Goal: Transaction & Acquisition: Purchase product/service

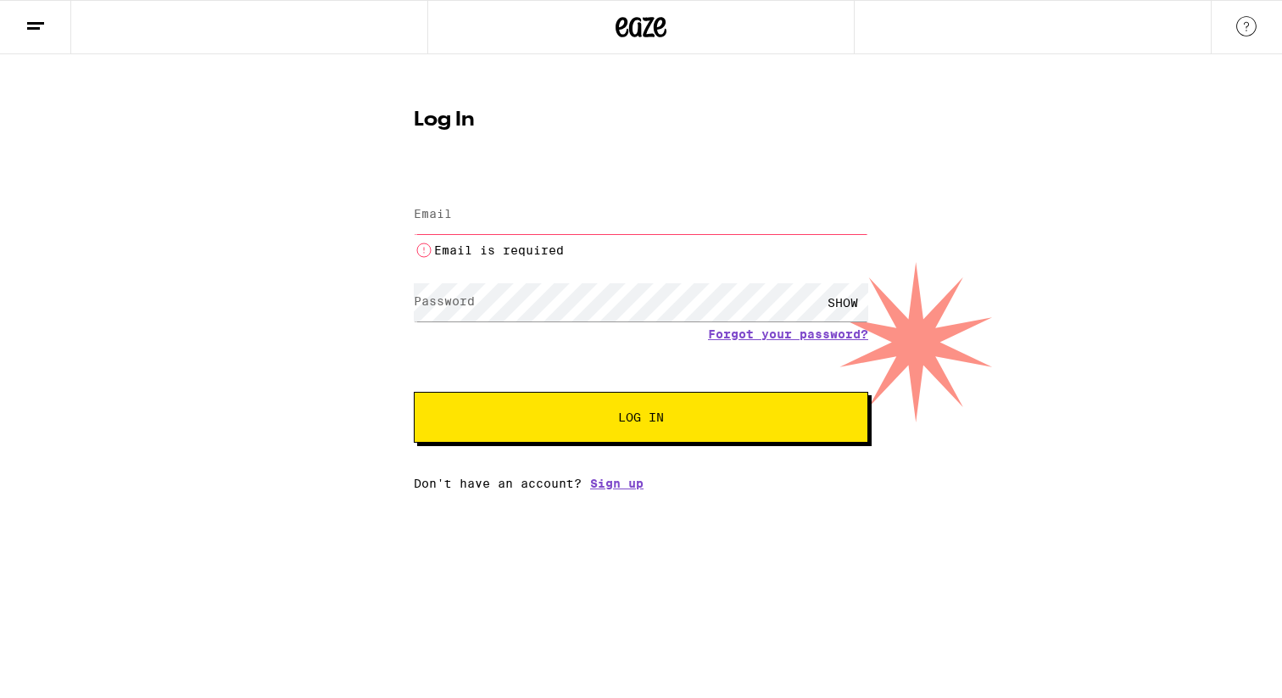
type input "michaelpcontillo@gmail.com"
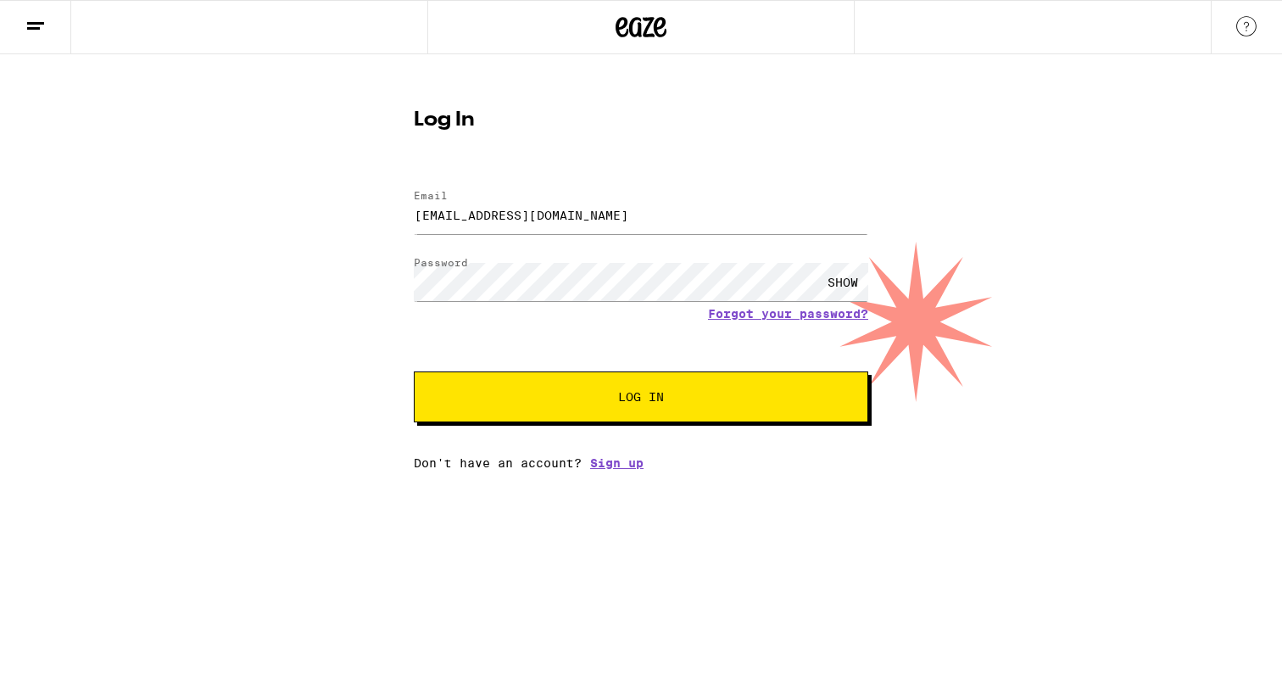
click at [683, 403] on span "Log In" at bounding box center [640, 397] width 317 height 12
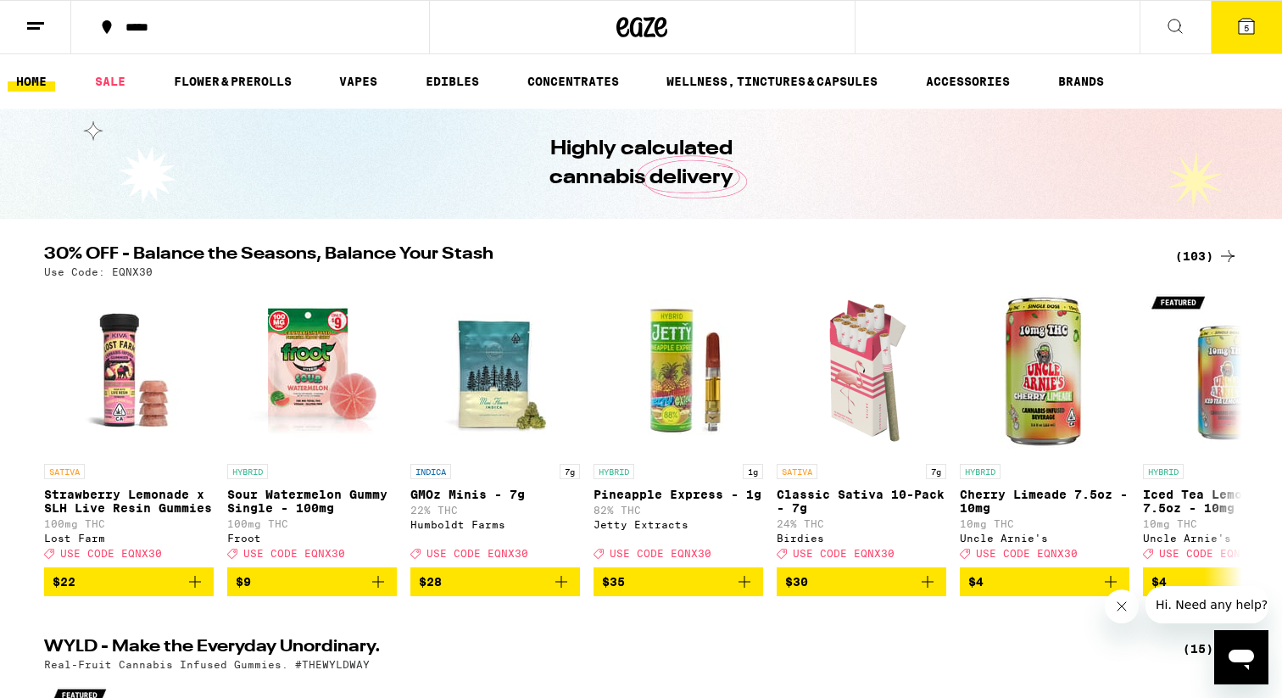
click at [1261, 22] on button "5" at bounding box center [1246, 27] width 71 height 53
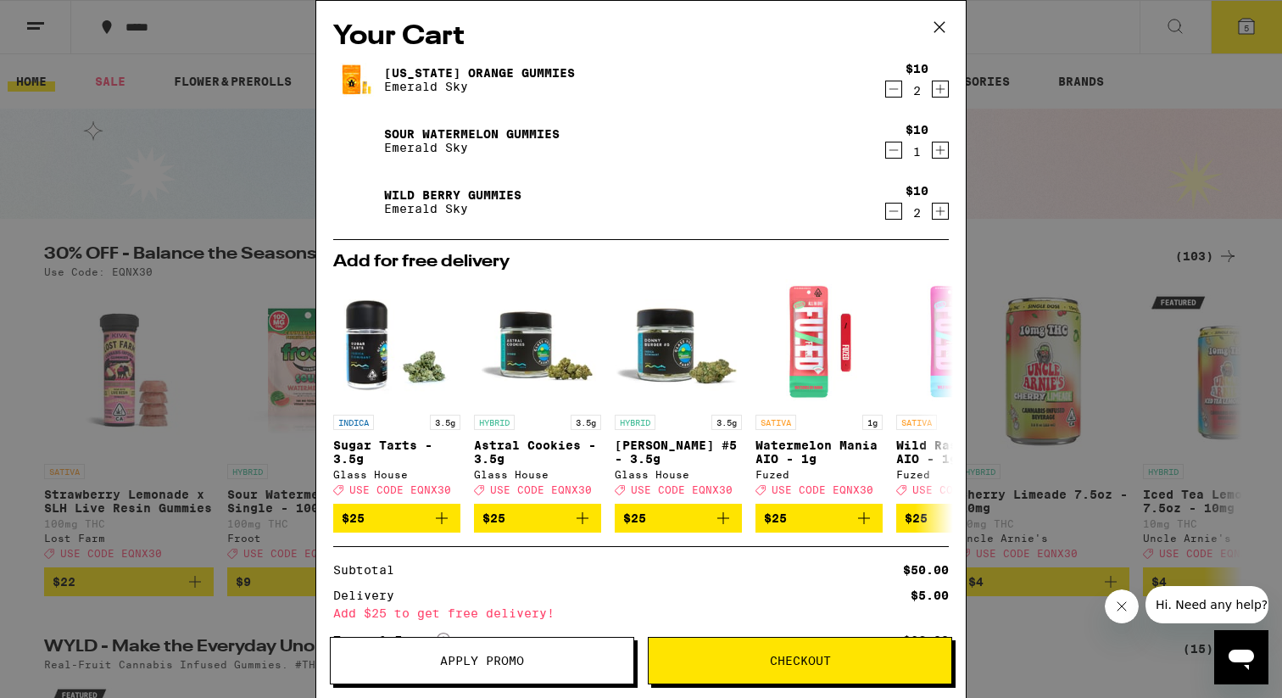
click at [348, 198] on img at bounding box center [356, 201] width 47 height 47
click at [459, 178] on div "Wild [PERSON_NAME] Gummies Emerald Sky" at bounding box center [608, 201] width 550 height 47
click at [382, 137] on div "Sour Watermelon Gummies Emerald Sky" at bounding box center [608, 140] width 550 height 47
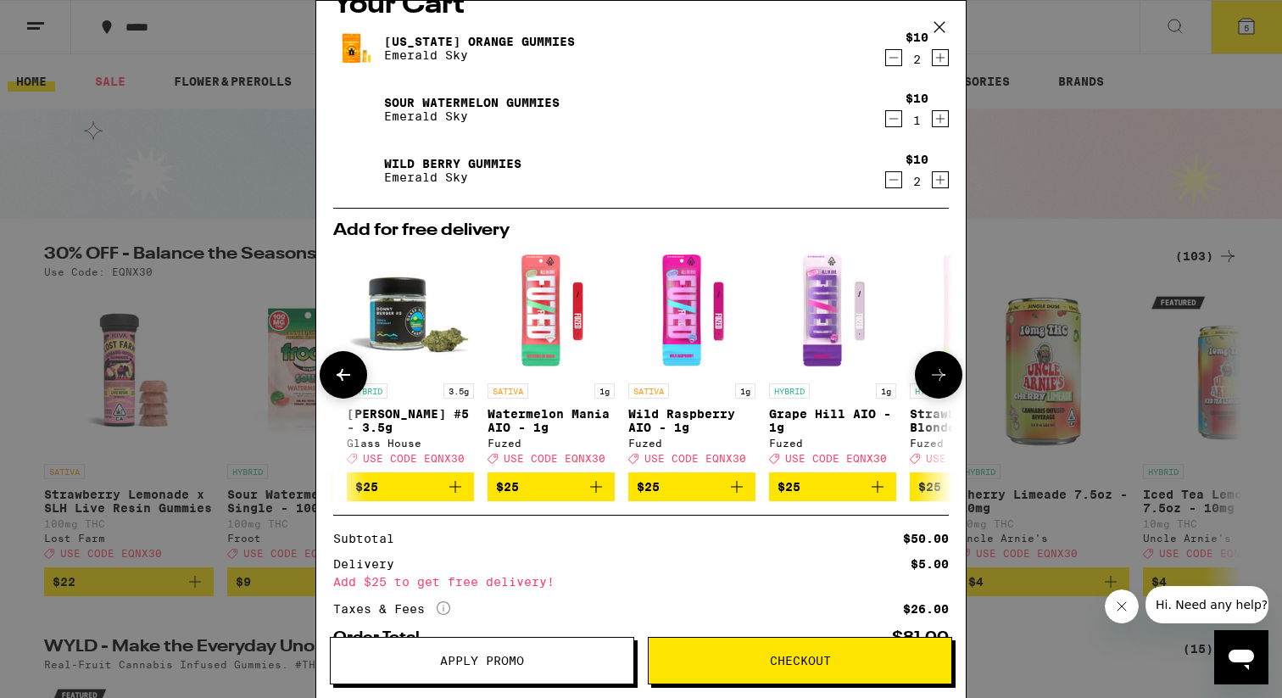
scroll to position [34, 0]
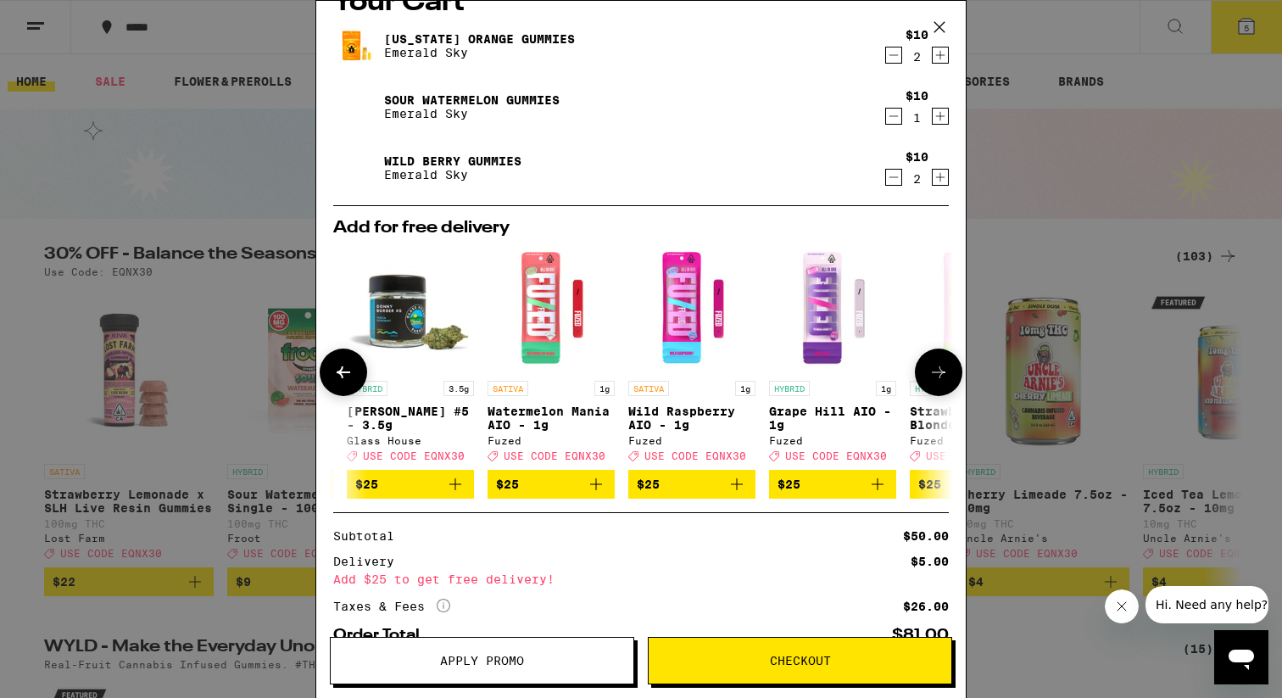
click at [593, 493] on icon "Add to bag" at bounding box center [596, 484] width 20 height 20
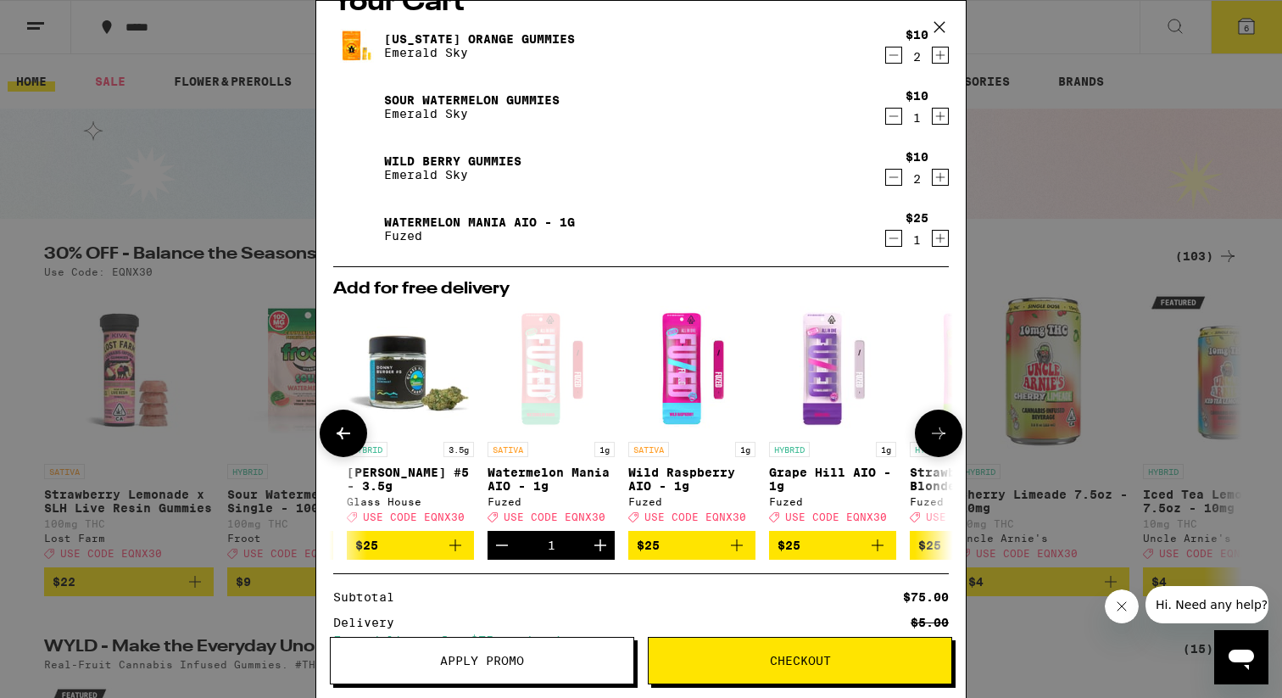
click at [510, 545] on icon "Decrement" at bounding box center [502, 545] width 20 height 20
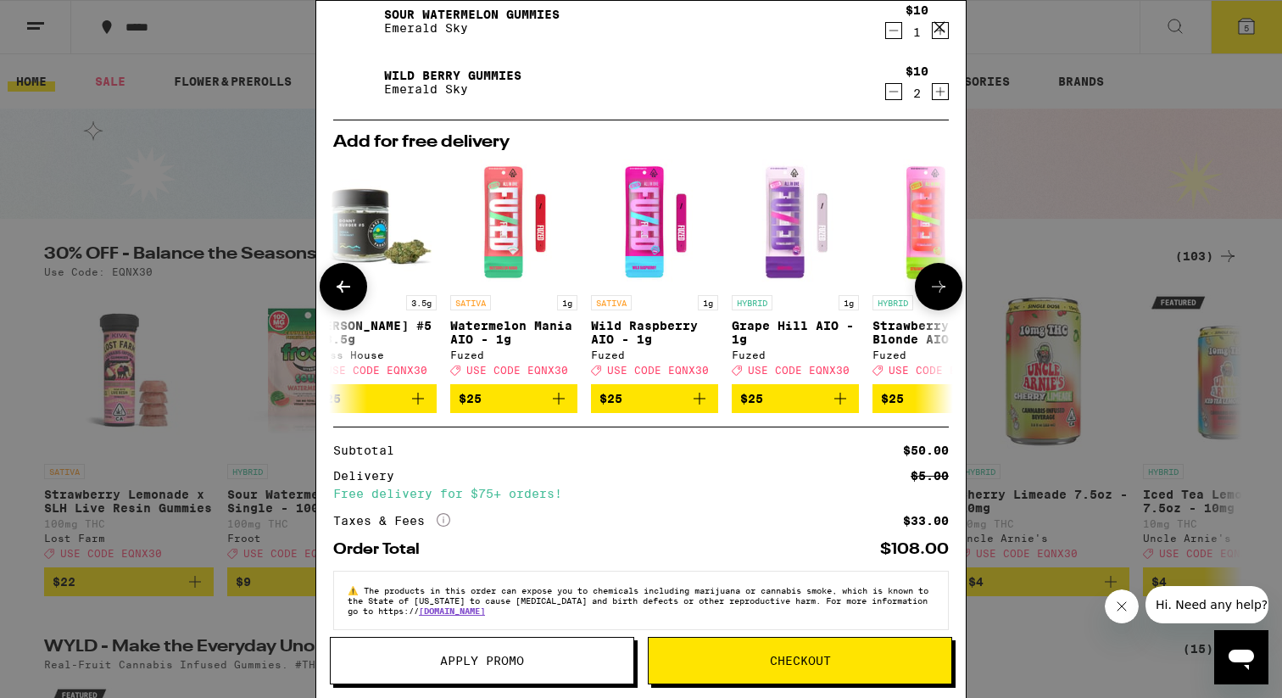
scroll to position [145, 0]
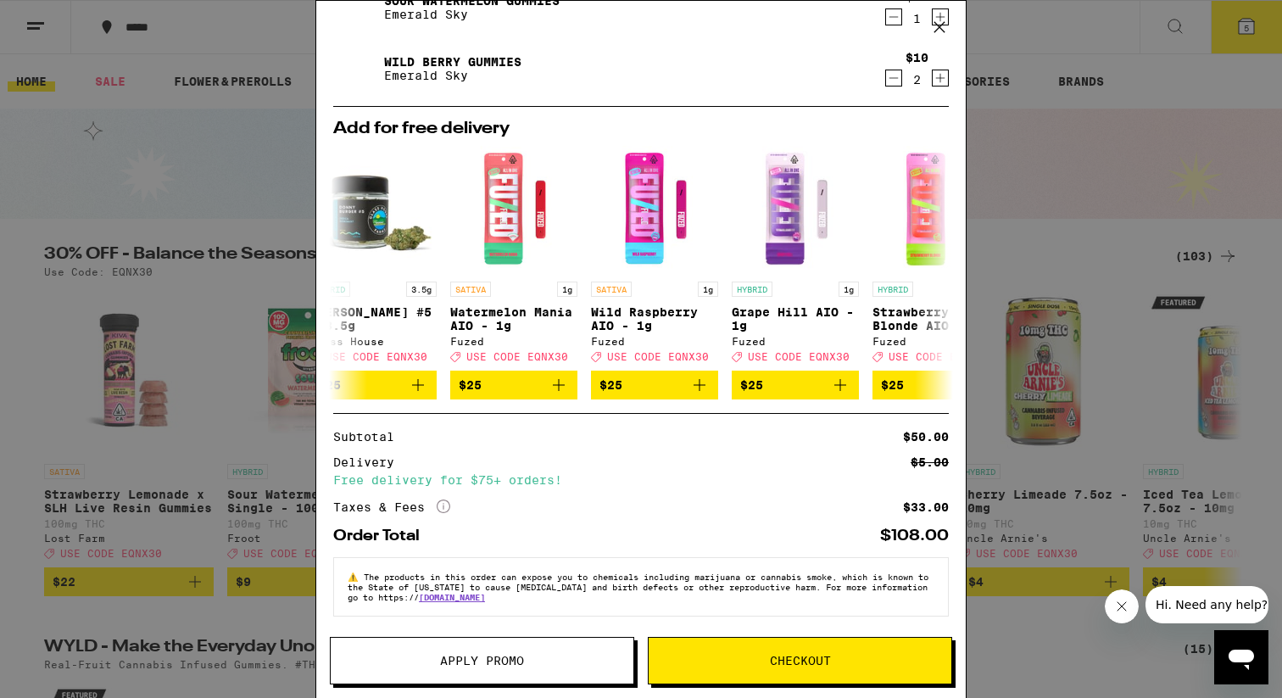
click at [752, 660] on span "Checkout" at bounding box center [800, 660] width 303 height 12
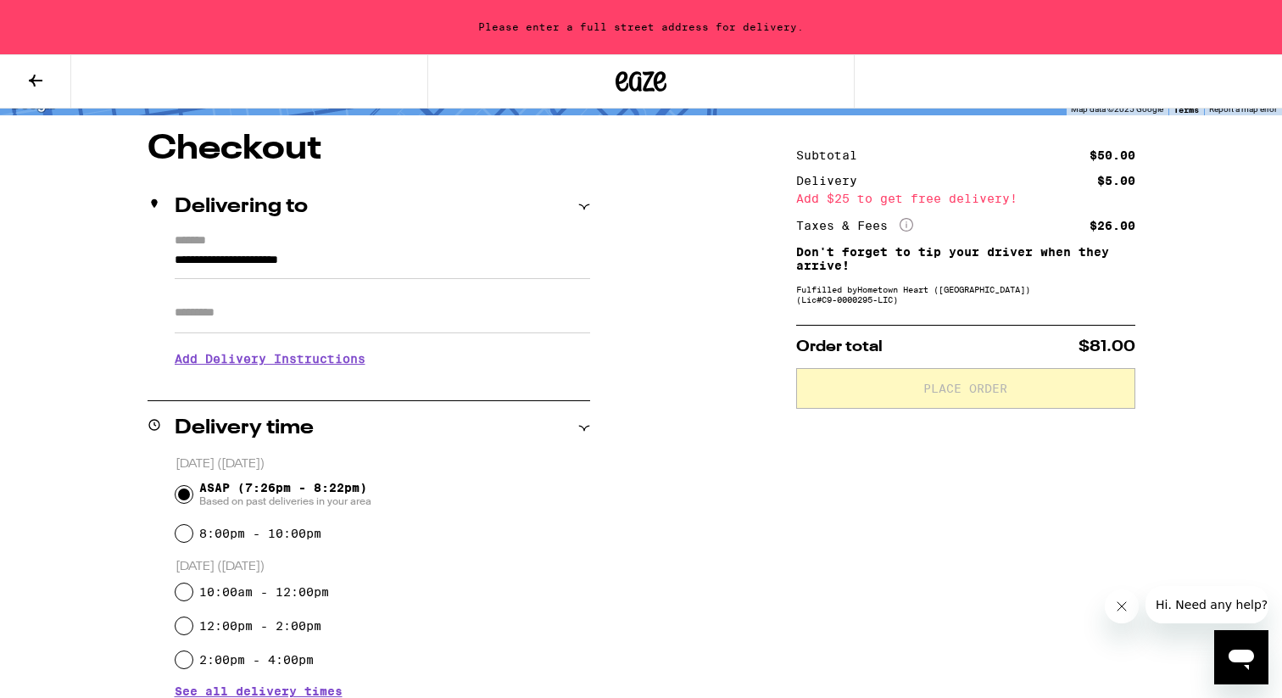
scroll to position [124, 0]
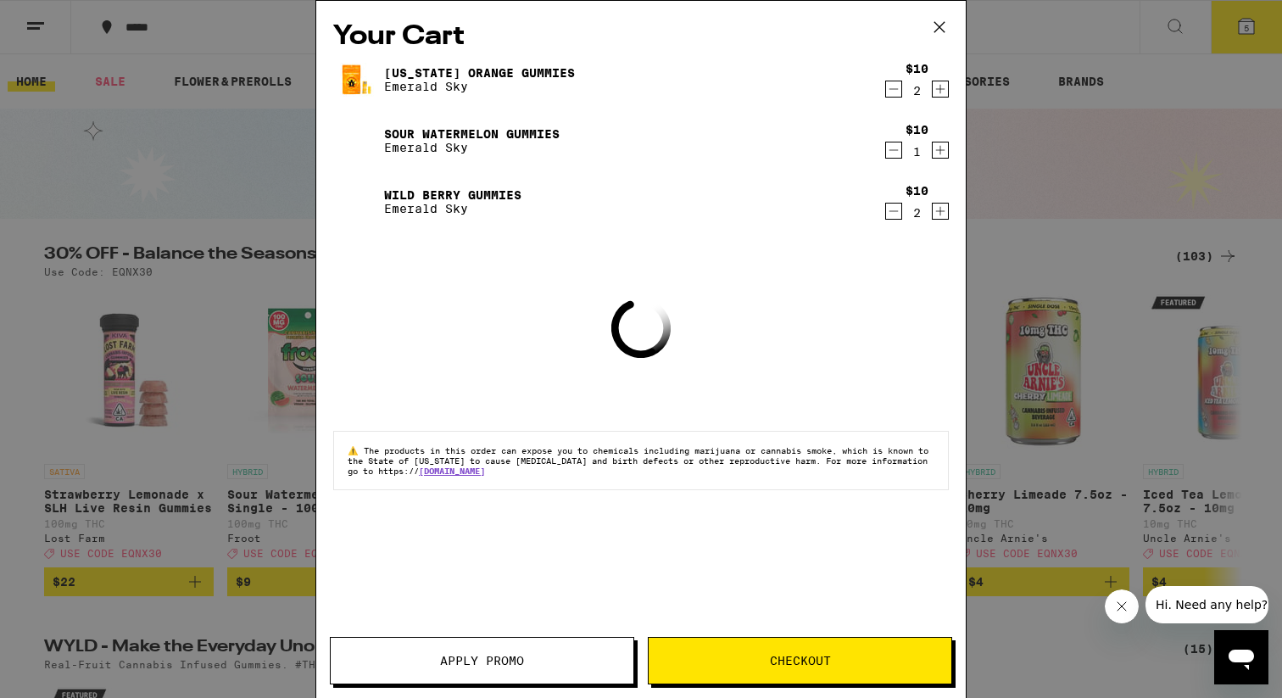
click at [895, 211] on icon "Decrement" at bounding box center [893, 211] width 15 height 20
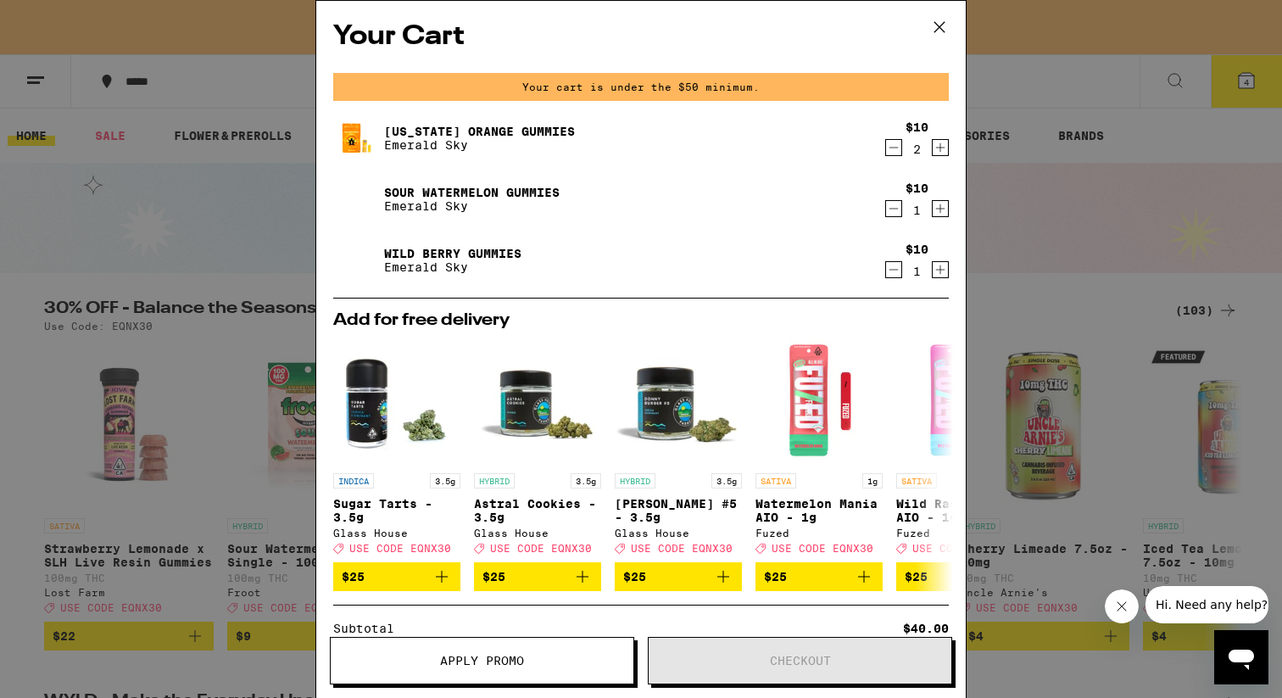
click at [440, 247] on link "Wild Berry Gummies" at bounding box center [452, 254] width 137 height 14
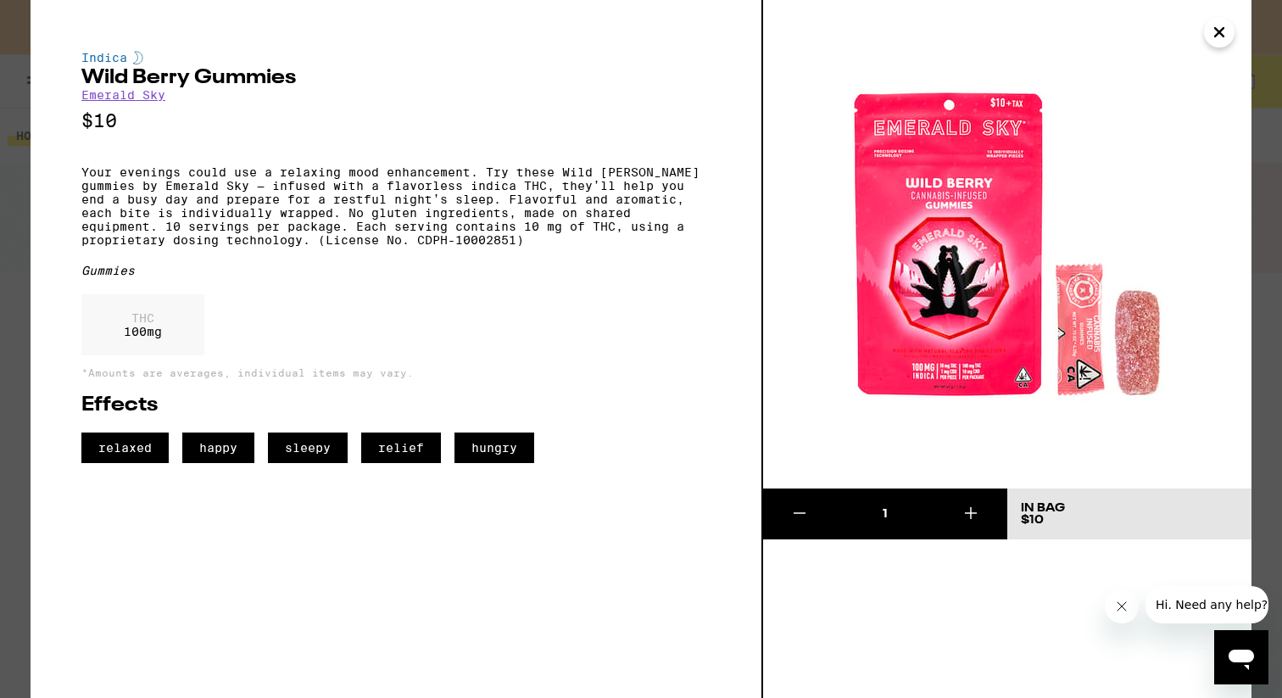
click at [1231, 54] on img at bounding box center [1007, 244] width 488 height 488
click at [1231, 49] on img at bounding box center [1007, 244] width 488 height 488
click at [1219, 33] on icon "Close" at bounding box center [1219, 32] width 8 height 8
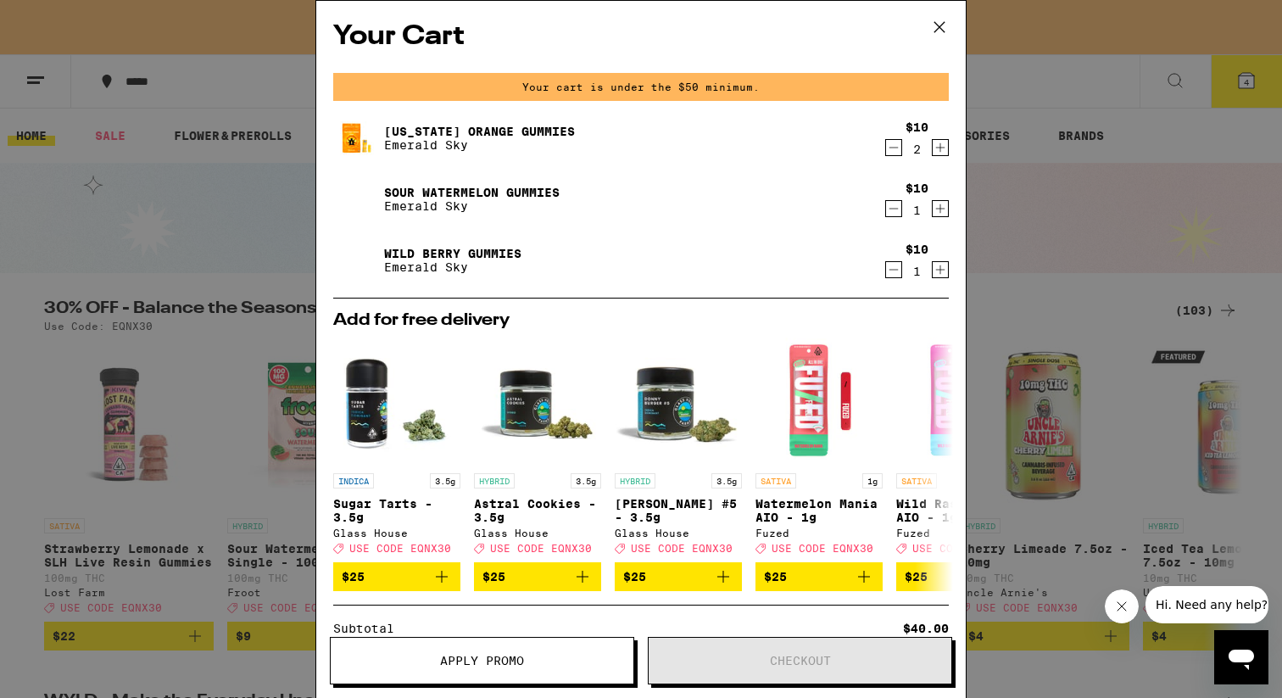
click at [487, 192] on link "Sour Watermelon Gummies" at bounding box center [471, 193] width 175 height 14
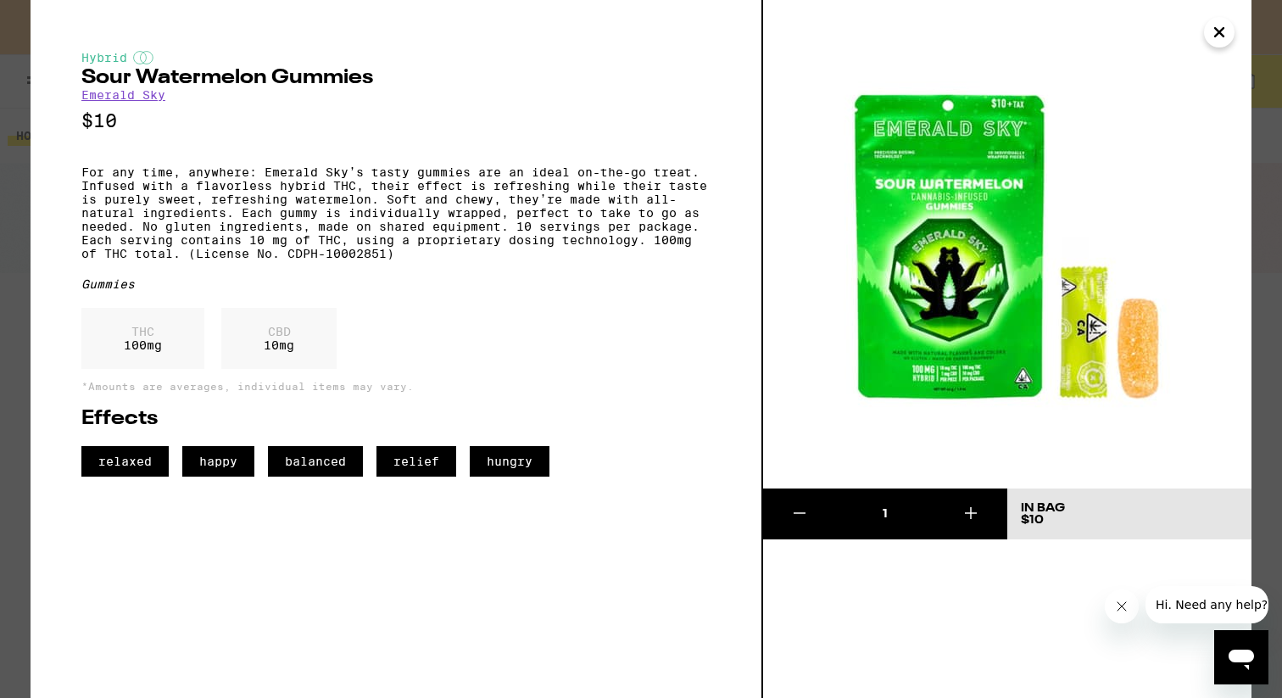
click at [1215, 28] on icon "Close" at bounding box center [1219, 32] width 8 height 8
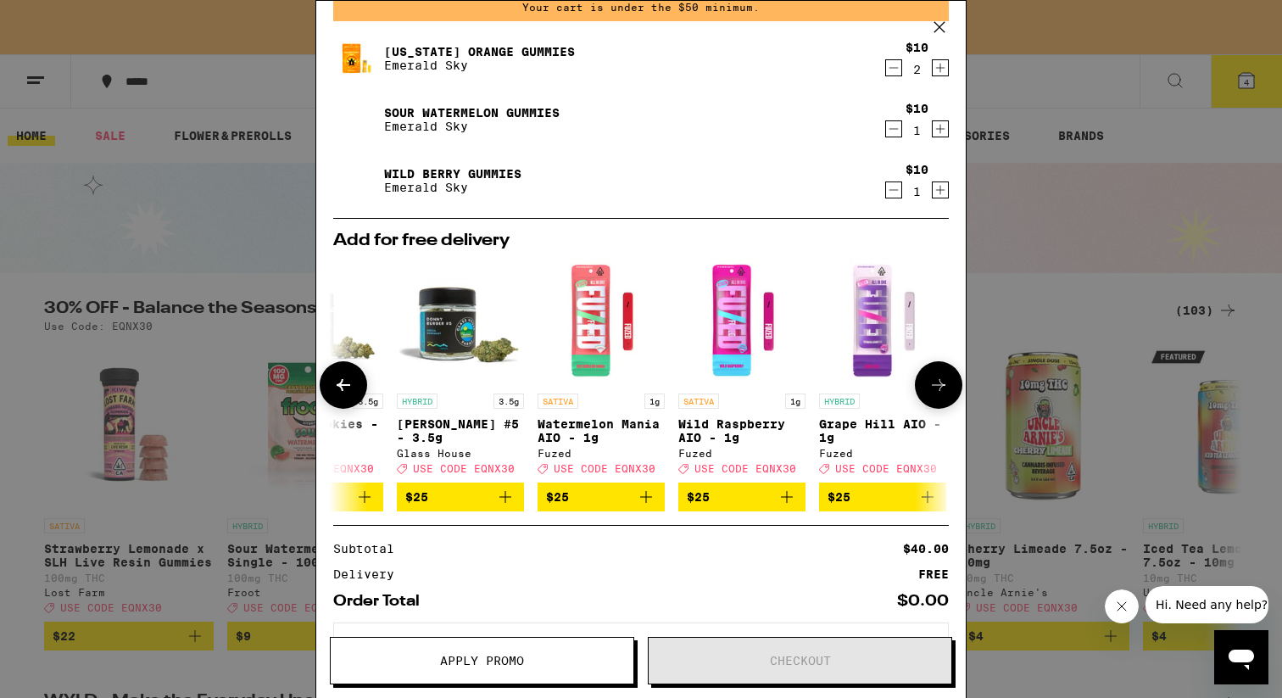
scroll to position [0, 231]
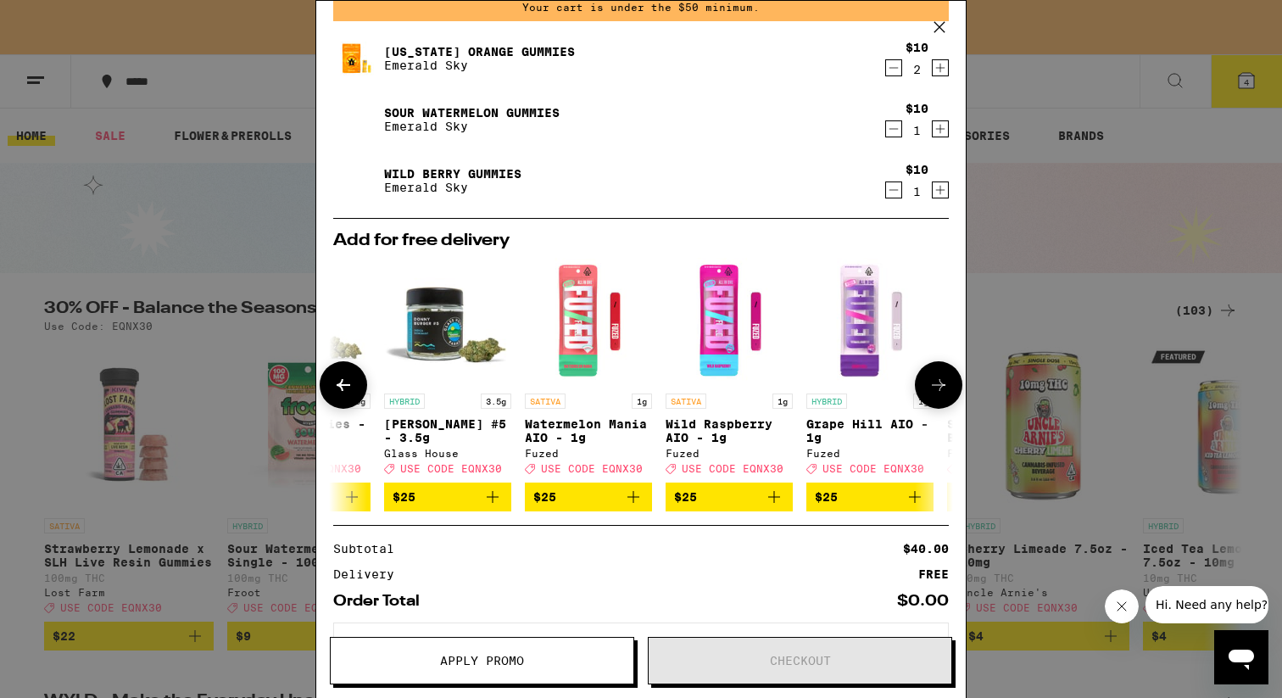
click at [773, 503] on icon "Add to bag" at bounding box center [774, 497] width 12 height 12
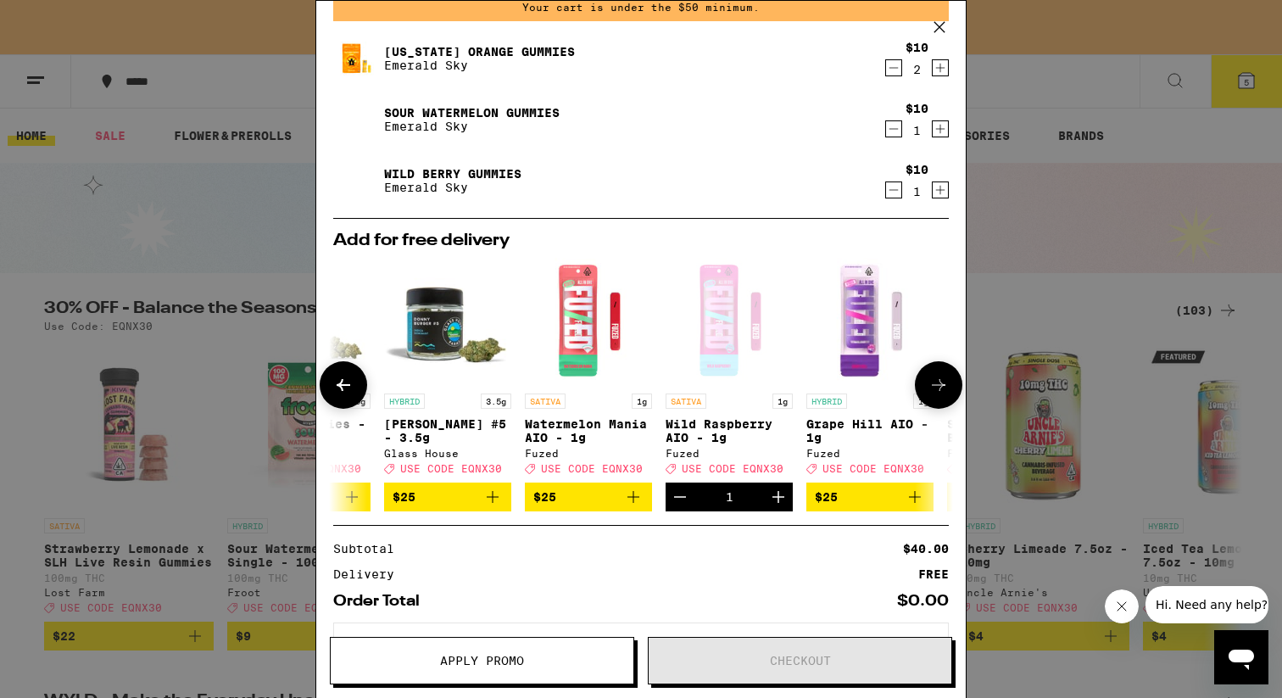
scroll to position [21, 0]
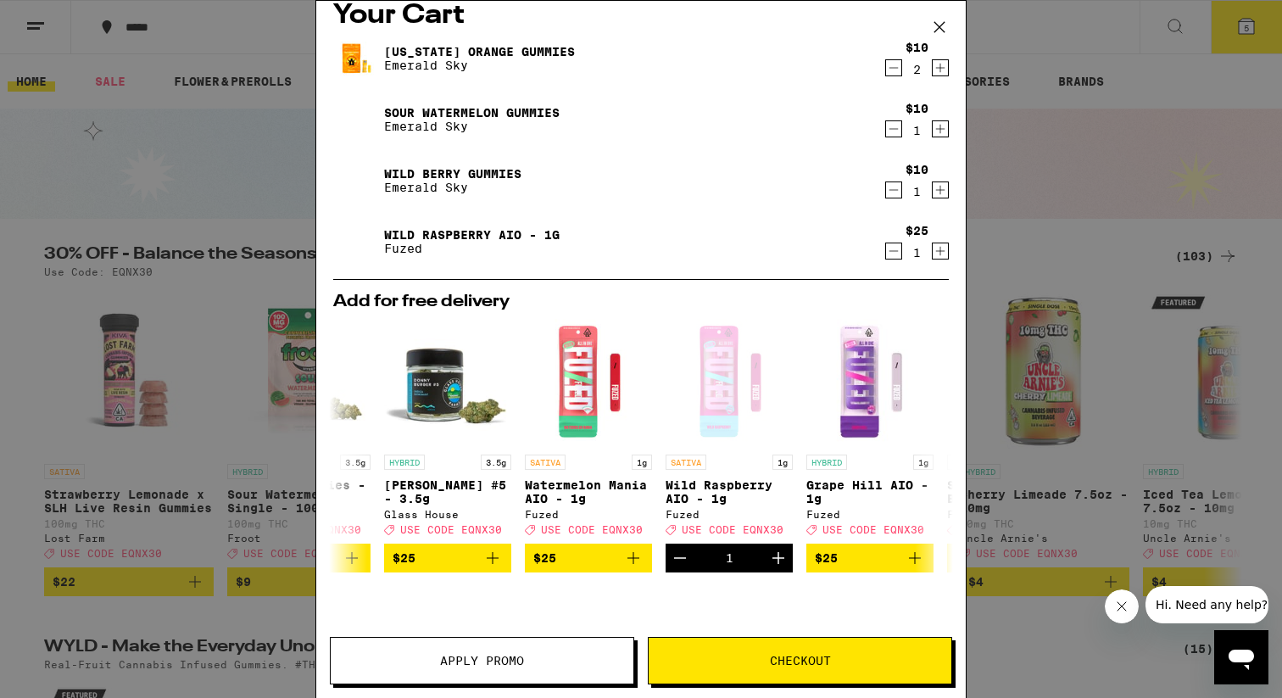
click at [791, 654] on span "Checkout" at bounding box center [800, 660] width 61 height 12
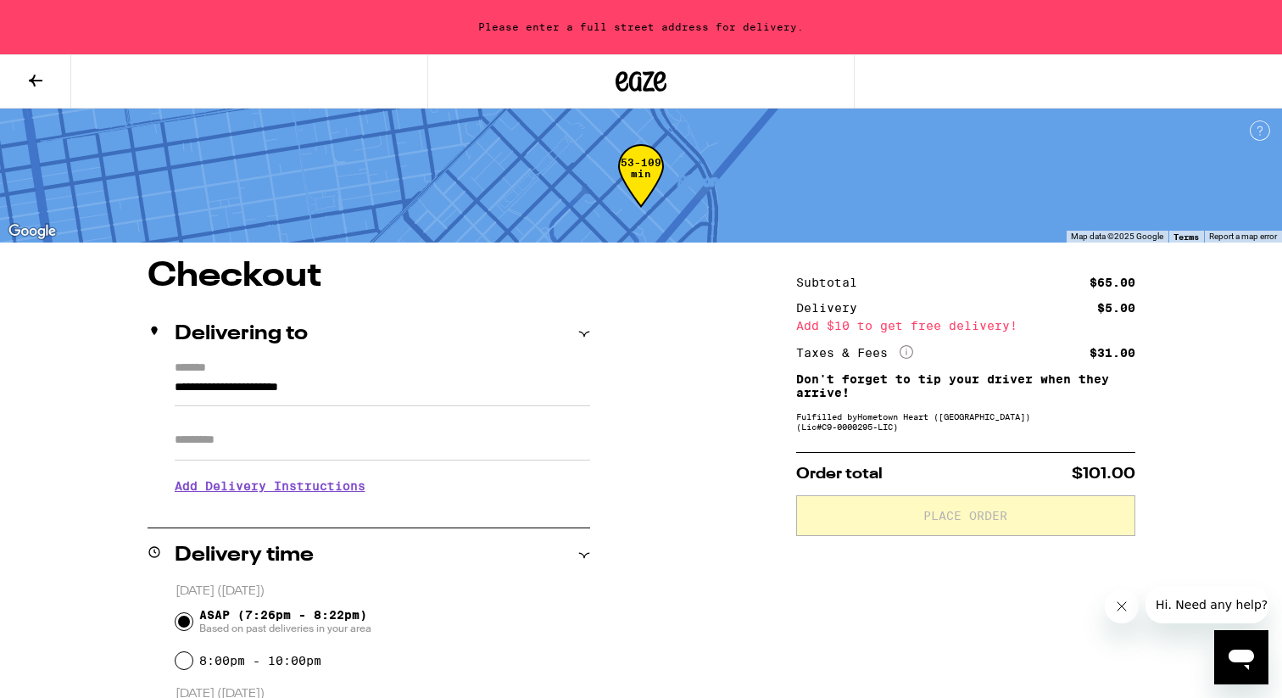
click at [32, 70] on icon at bounding box center [35, 80] width 20 height 20
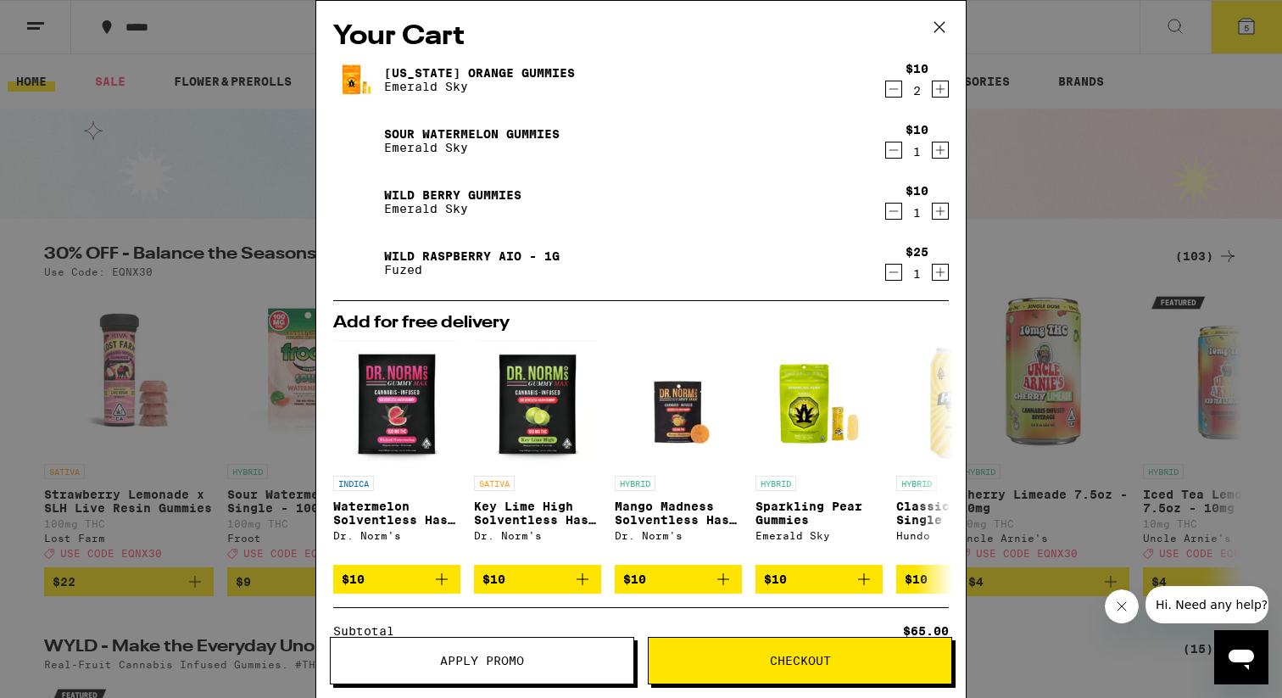
click at [521, 650] on button "Apply Promo" at bounding box center [482, 660] width 304 height 47
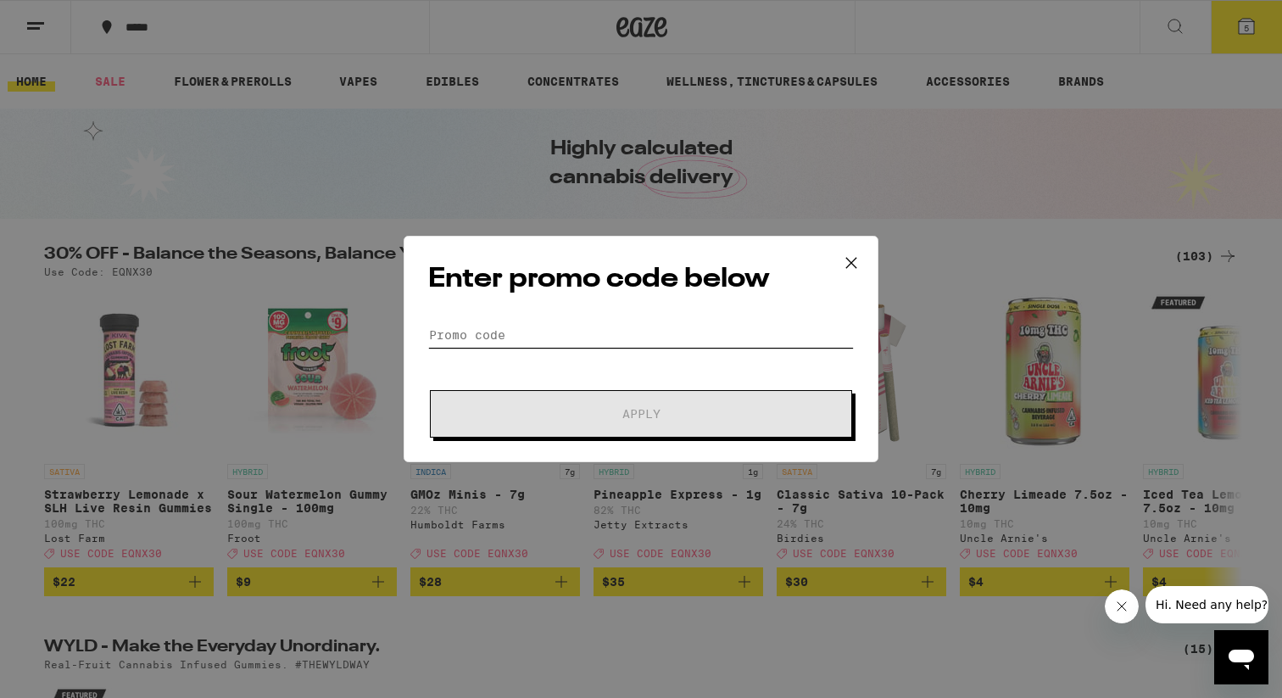
click at [610, 337] on input "Promo Code" at bounding box center [641, 334] width 426 height 25
click at [611, 324] on input "Promo Code" at bounding box center [641, 334] width 426 height 25
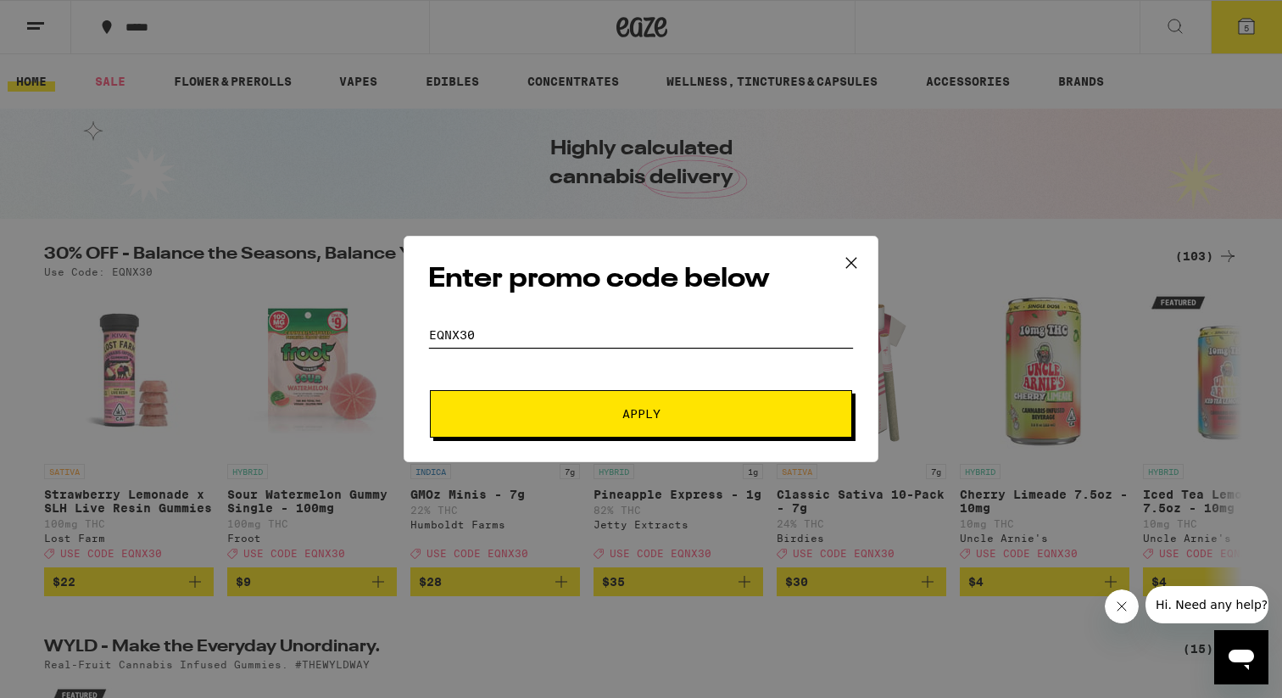
type input "eqnx30"
click at [624, 419] on span "Apply" at bounding box center [641, 414] width 38 height 12
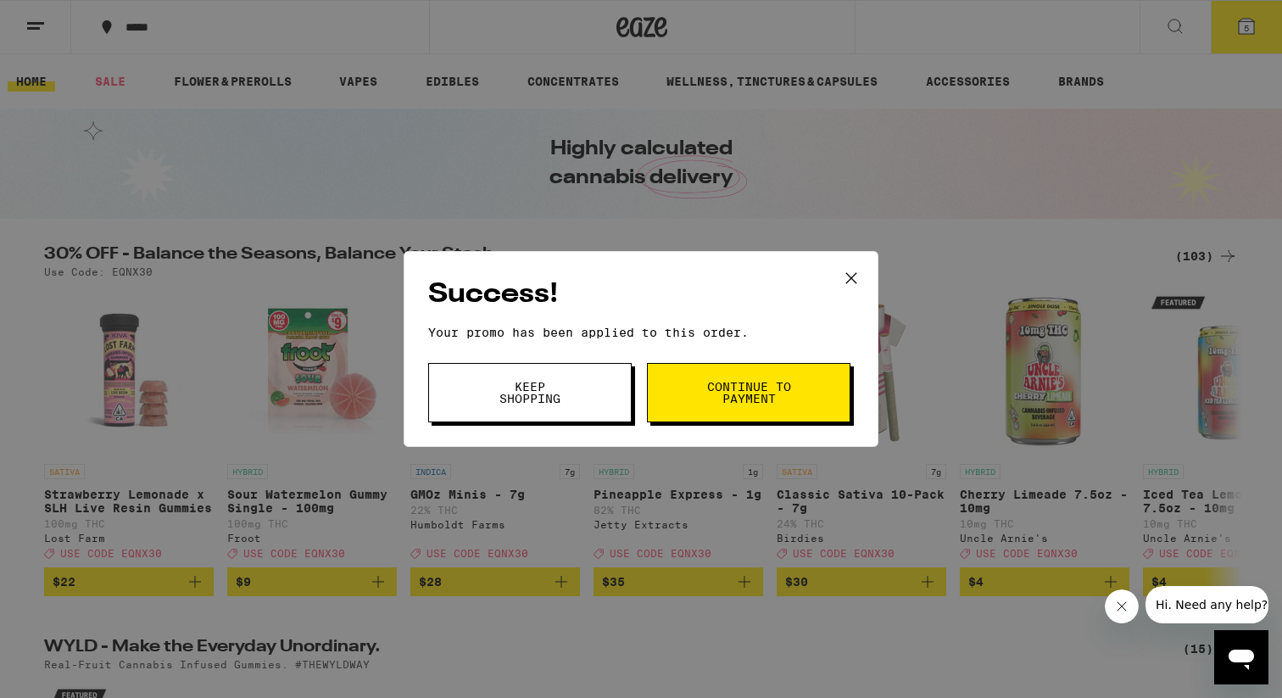
click at [721, 398] on span "Continue to payment" at bounding box center [748, 393] width 86 height 24
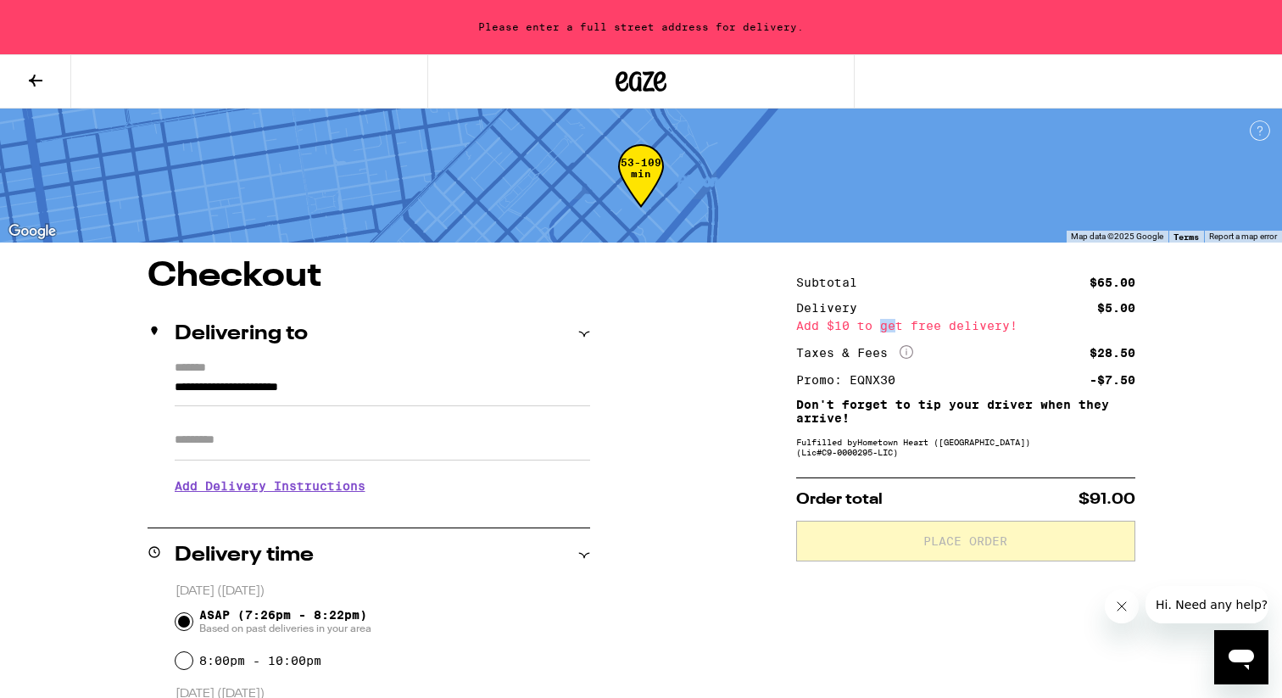
drag, startPoint x: 882, startPoint y: 323, endPoint x: 898, endPoint y: 323, distance: 16.1
click at [898, 323] on div "Add $10 to get free delivery!" at bounding box center [965, 326] width 339 height 12
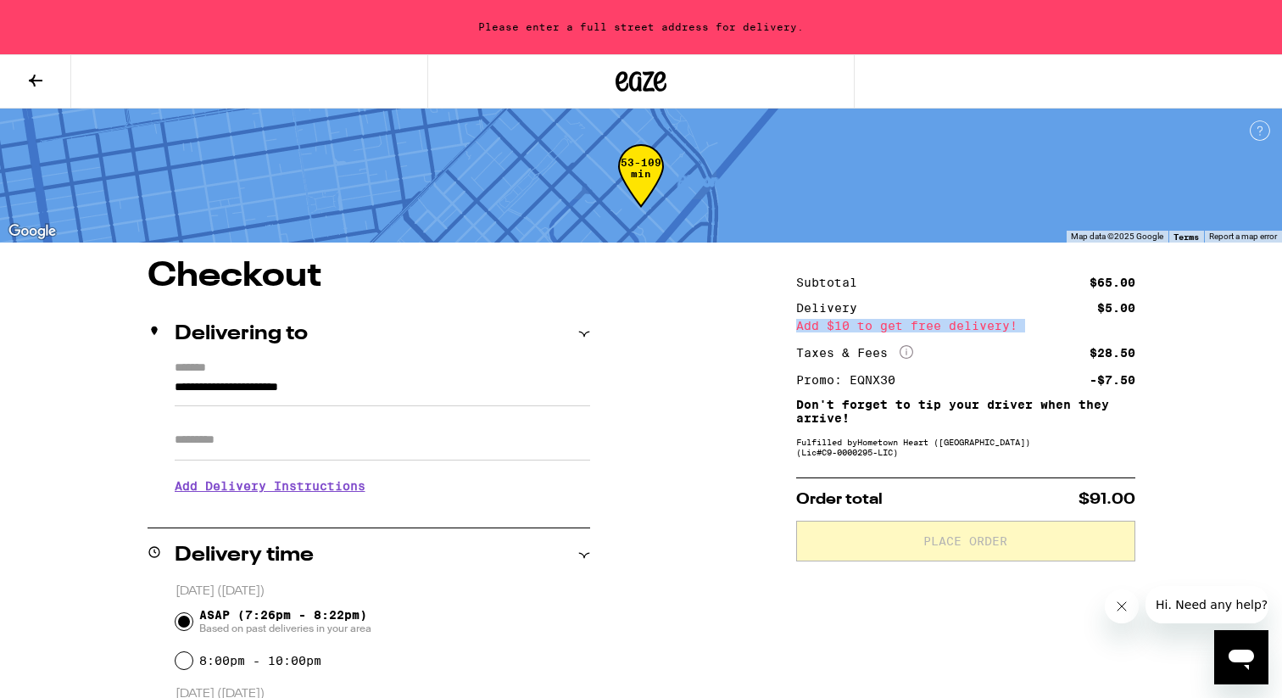
click at [36, 91] on button at bounding box center [35, 81] width 71 height 53
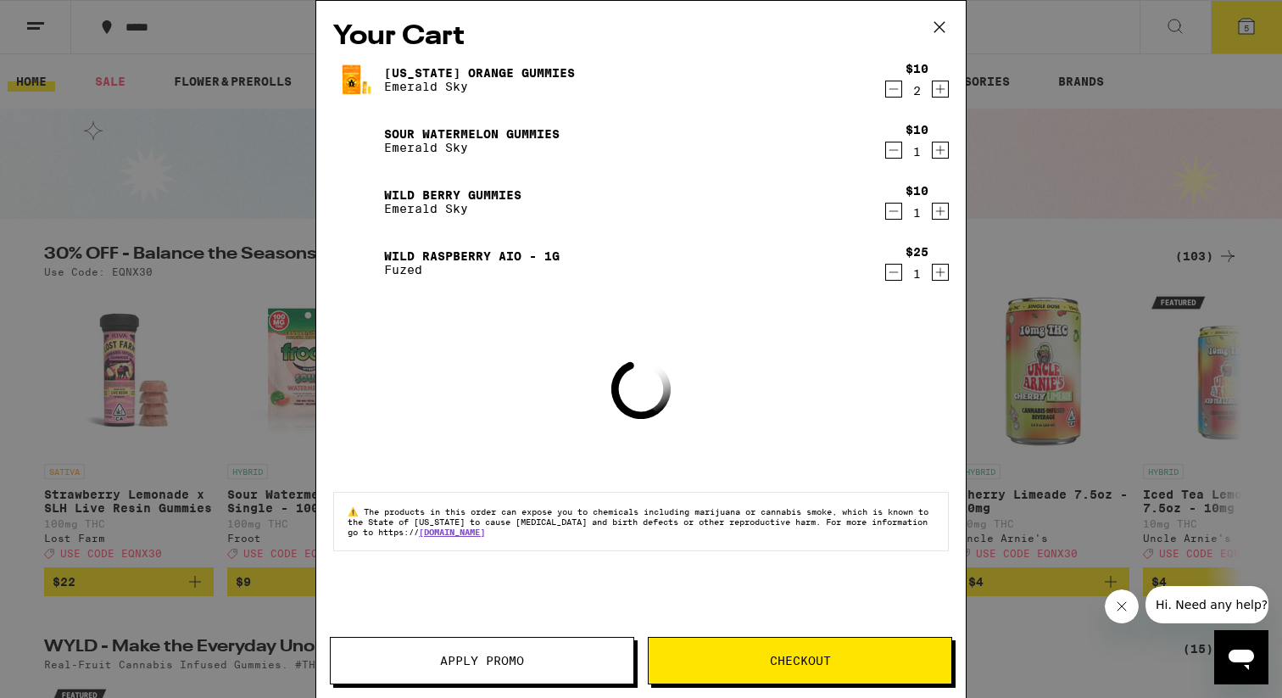
click at [218, 290] on div "Your Cart [US_STATE] Orange Gummies Emerald Sky $10 2 Sour Watermelon Gummies E…" at bounding box center [641, 349] width 1282 height 698
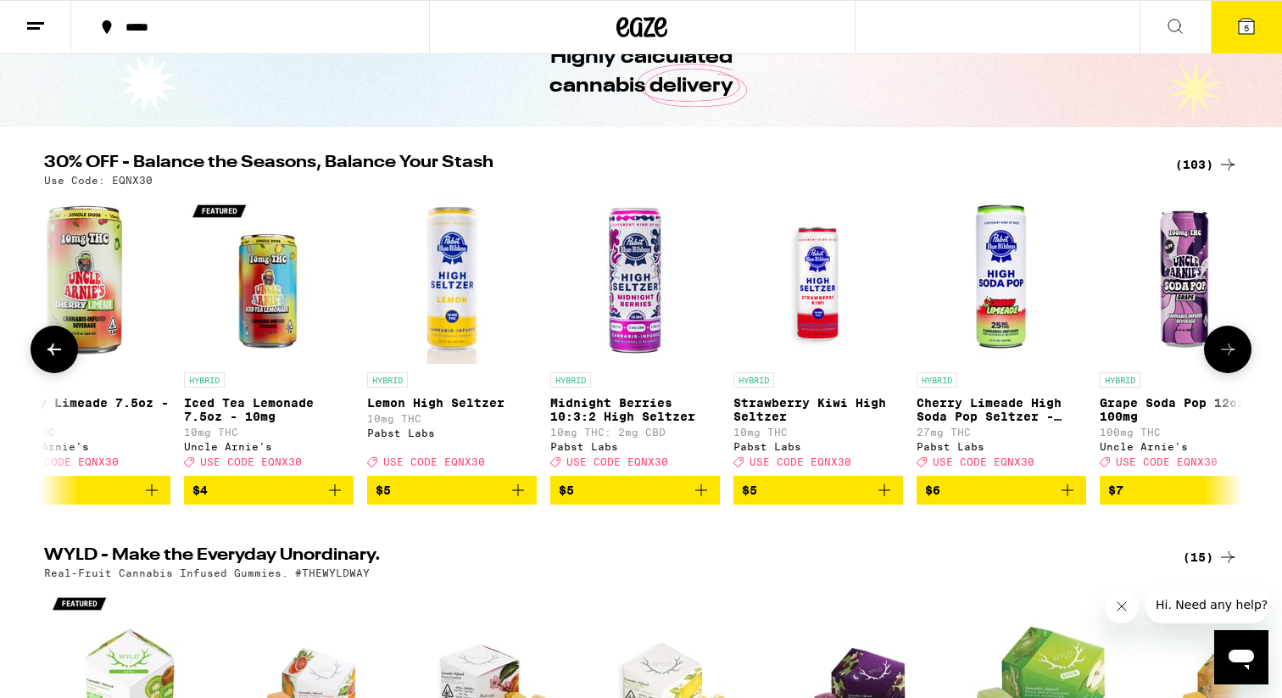
scroll to position [0, 928]
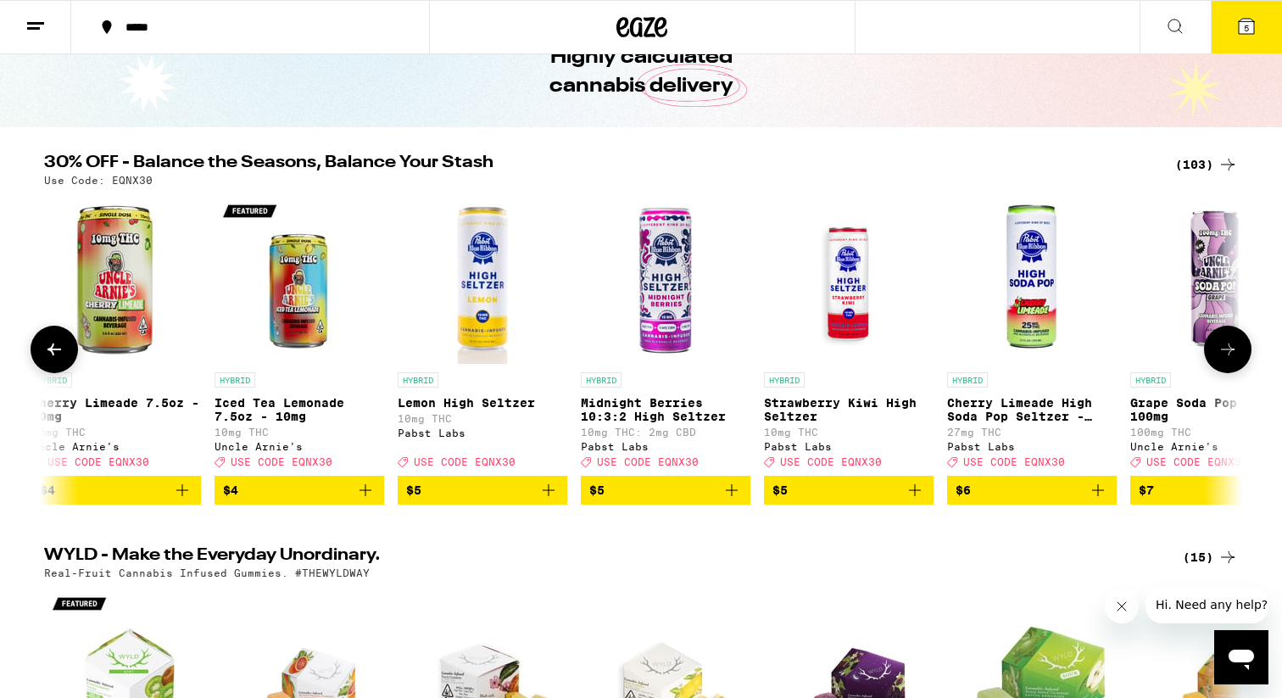
click at [542, 498] on icon "Add to bag" at bounding box center [548, 490] width 20 height 20
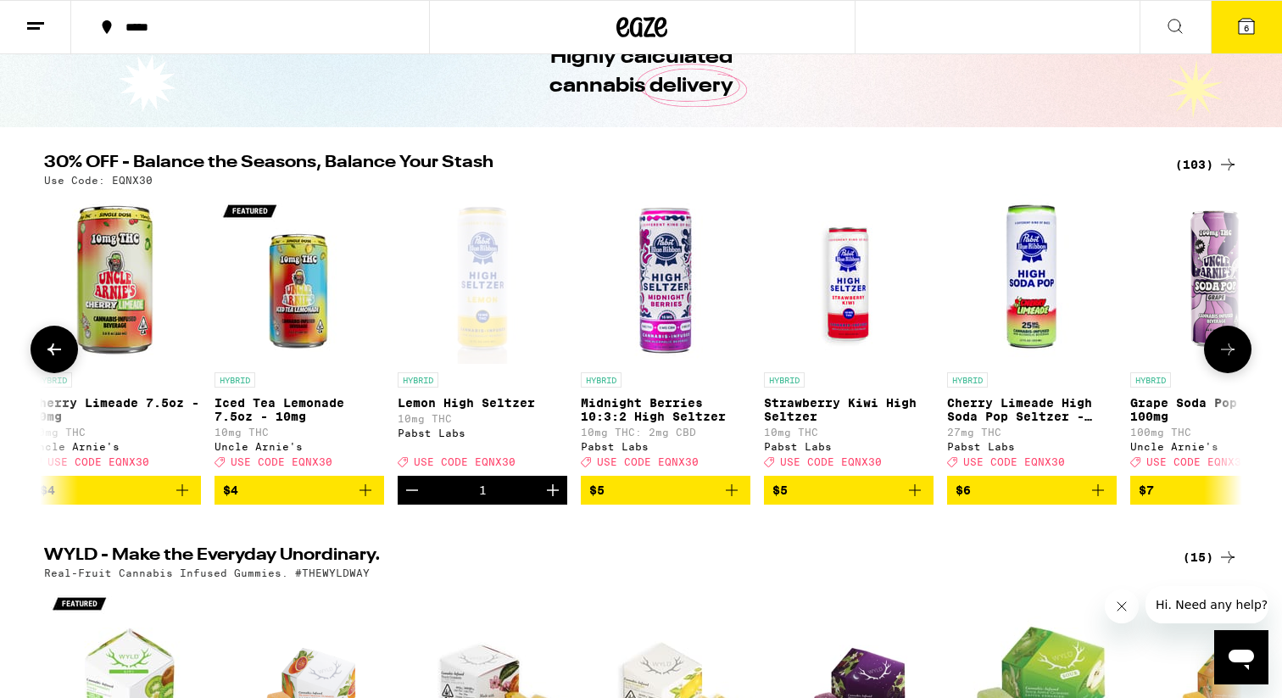
click at [543, 498] on icon "Increment" at bounding box center [553, 490] width 20 height 20
click at [1250, 32] on icon at bounding box center [1246, 26] width 15 height 15
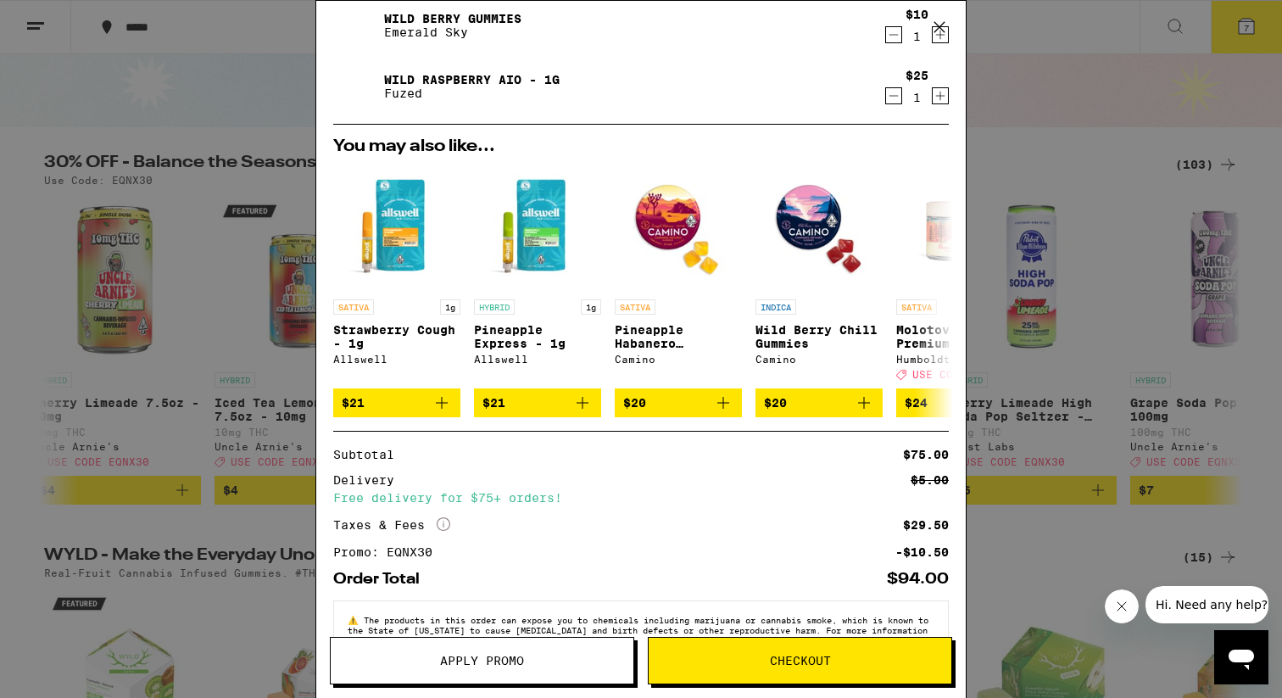
scroll to position [292, 0]
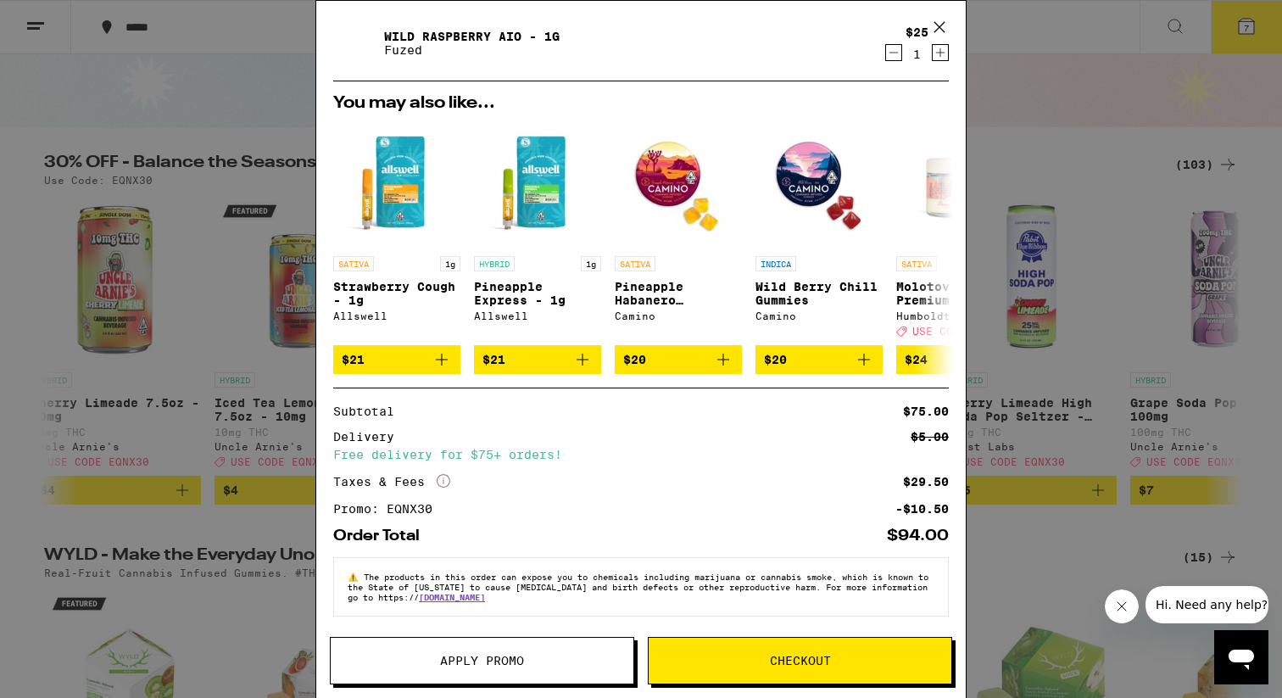
click at [796, 655] on span "Checkout" at bounding box center [800, 660] width 61 height 12
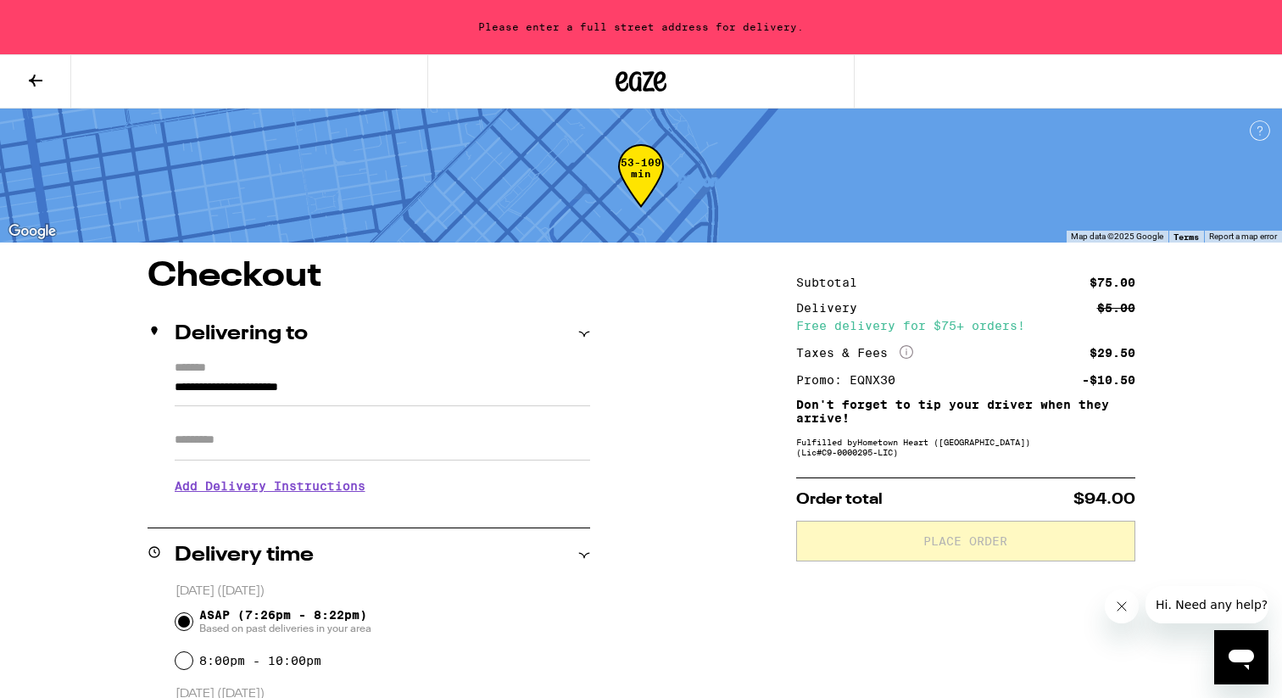
click at [362, 438] on input "Apt/Suite" at bounding box center [382, 440] width 415 height 41
type input "****"
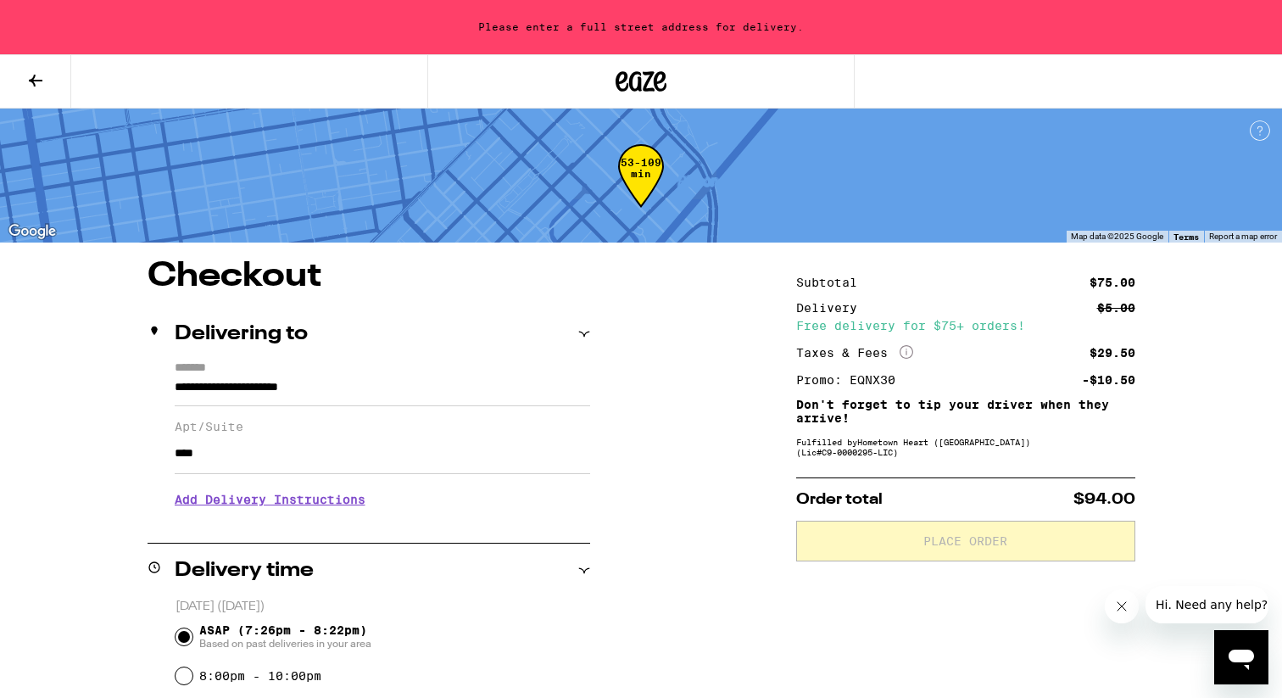
click at [262, 506] on h3 "Add Delivery Instructions" at bounding box center [382, 499] width 415 height 39
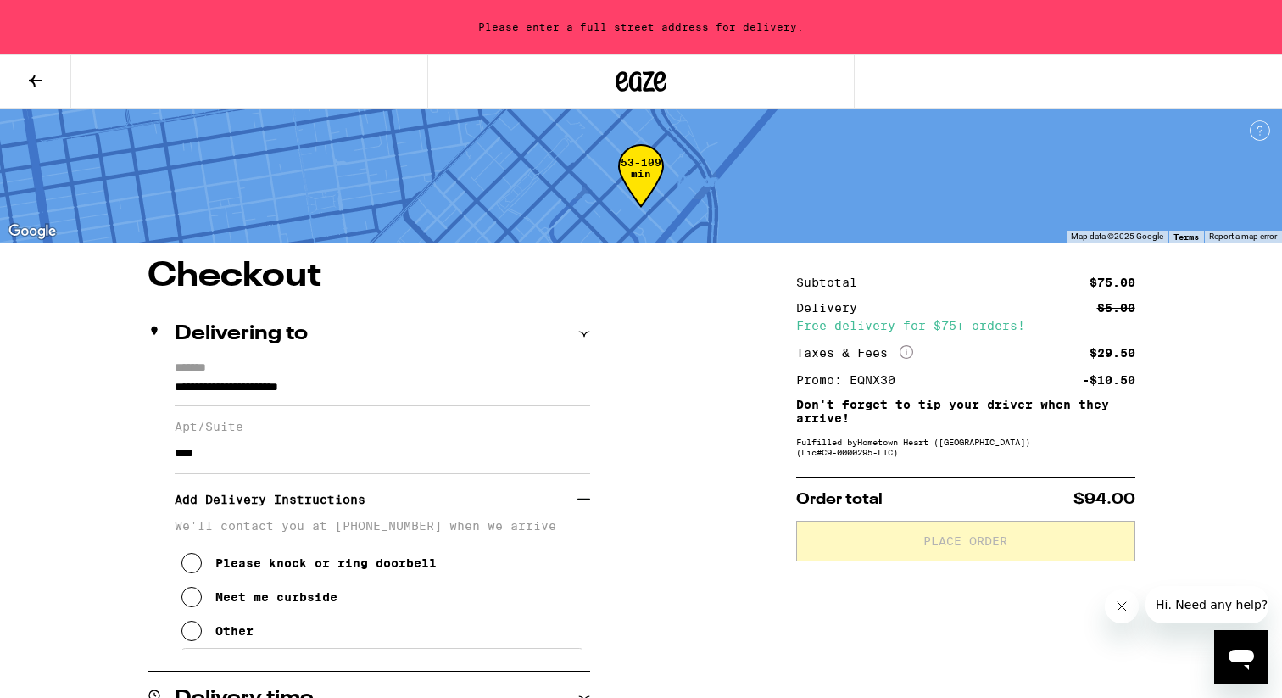
click at [246, 570] on div "Please knock or ring doorbell" at bounding box center [325, 563] width 221 height 14
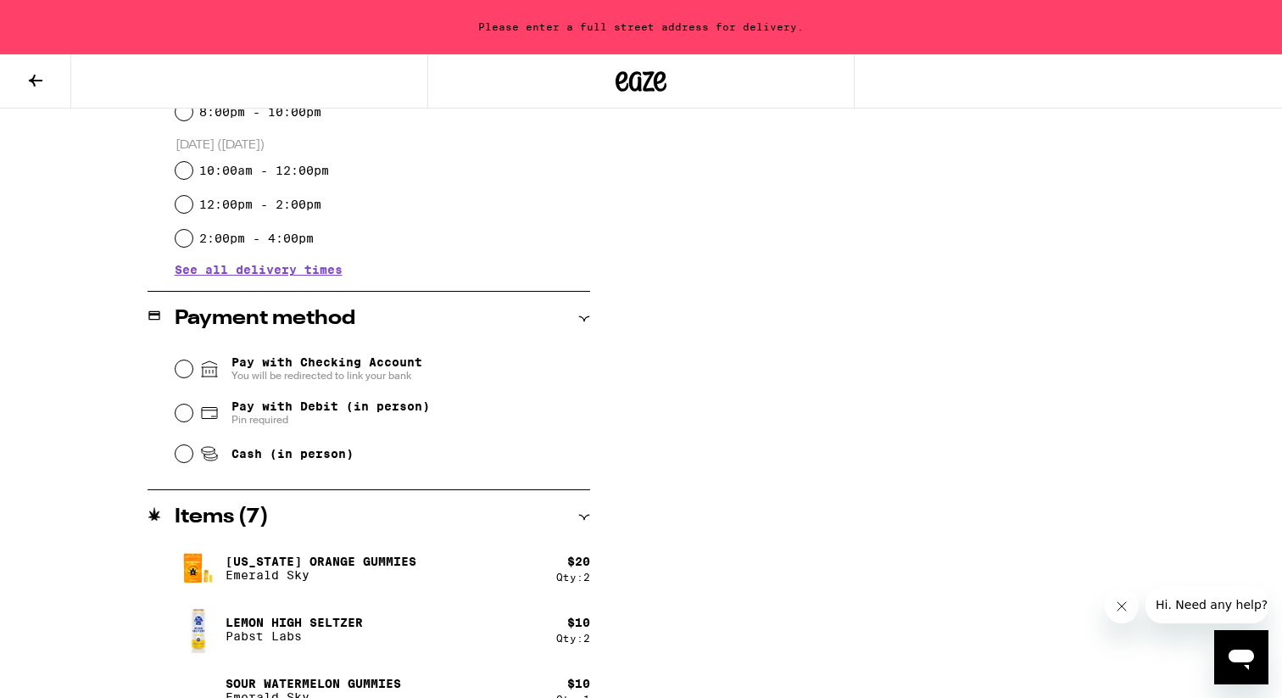
scroll to position [678, 0]
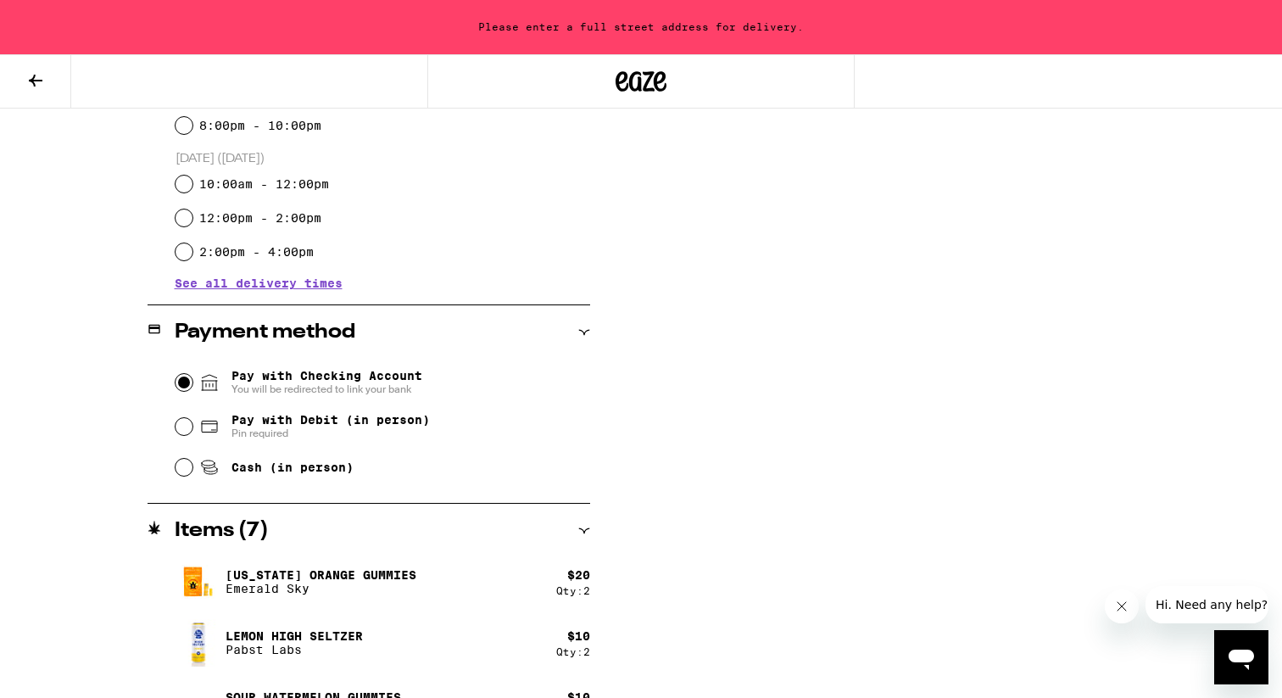
click at [191, 383] on input "Pay with Checking Account You will be redirected to link your bank" at bounding box center [183, 382] width 17 height 17
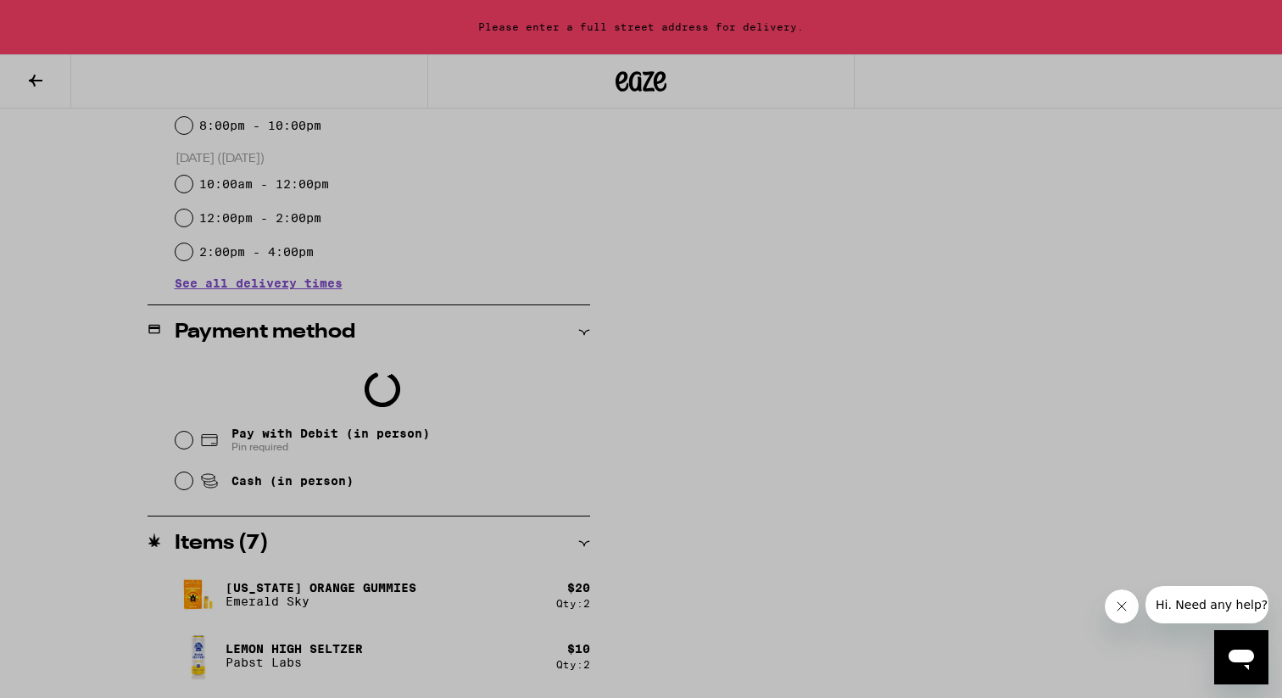
click at [399, 420] on div at bounding box center [641, 349] width 1282 height 698
click at [404, 417] on div at bounding box center [641, 349] width 1282 height 698
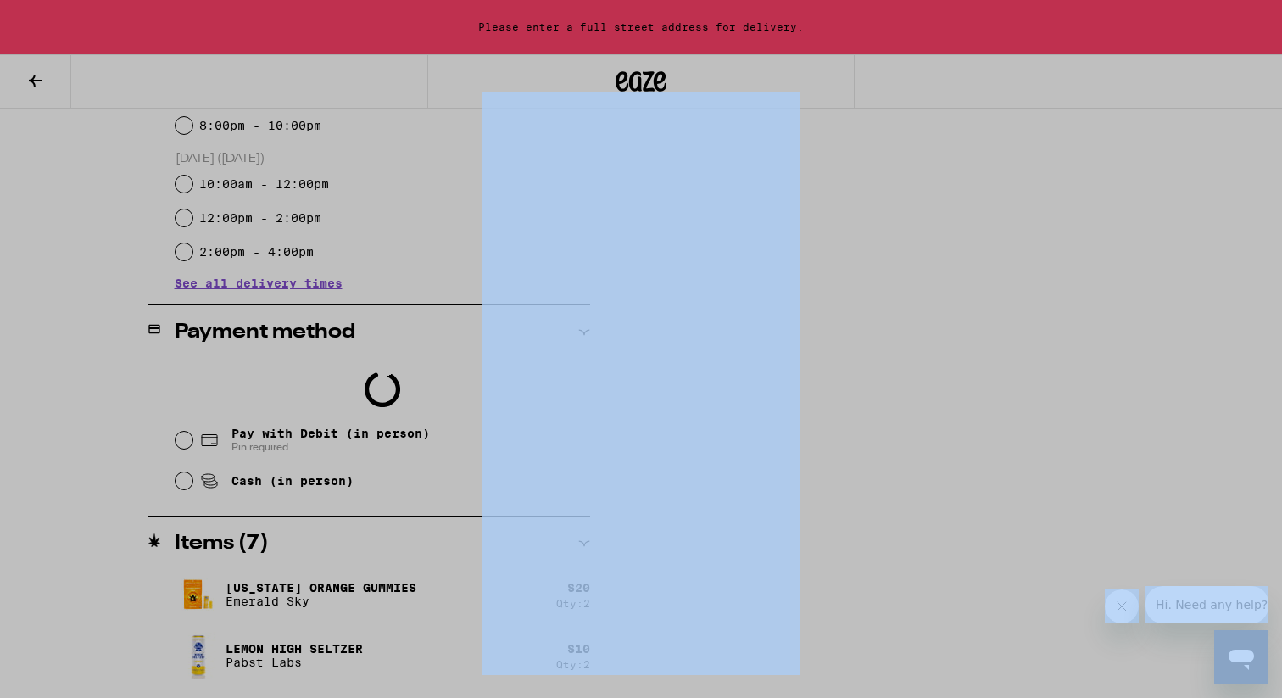
click at [404, 417] on div at bounding box center [641, 349] width 1282 height 698
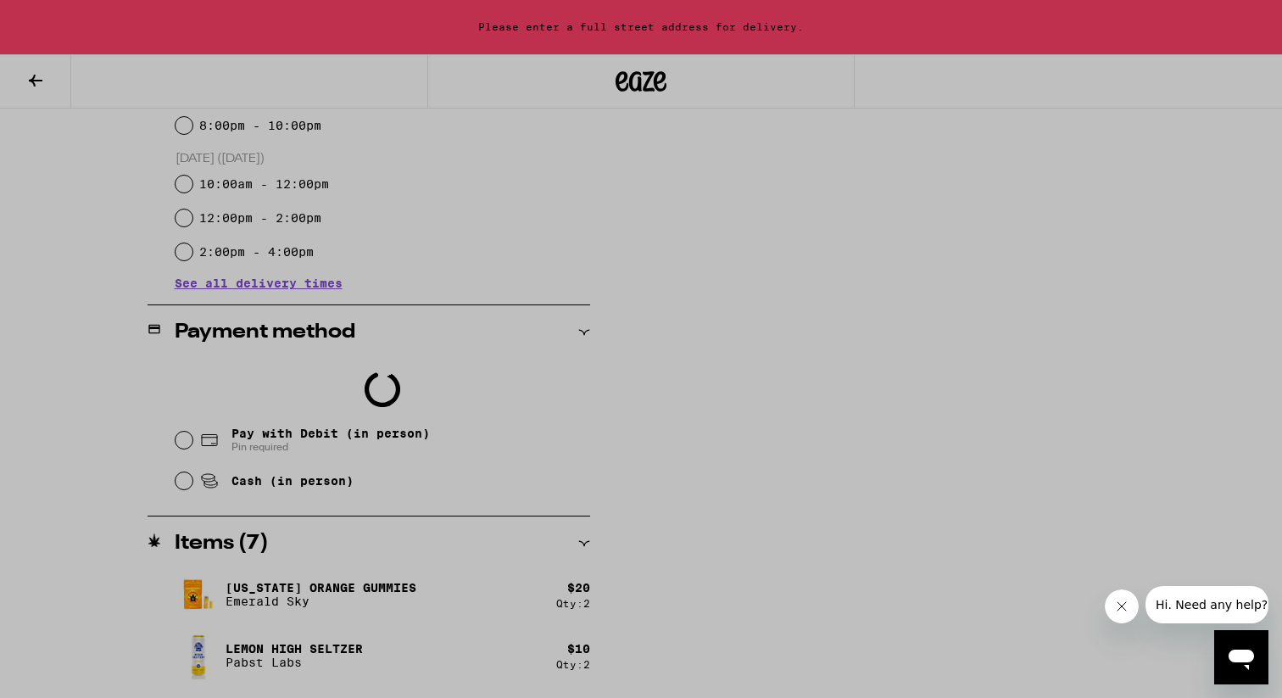
click at [404, 417] on div at bounding box center [641, 349] width 1282 height 698
click at [999, 405] on div at bounding box center [641, 349] width 1282 height 698
click at [1113, 600] on button "Close message from company" at bounding box center [1122, 606] width 34 height 34
click at [848, 283] on div at bounding box center [641, 349] width 1282 height 698
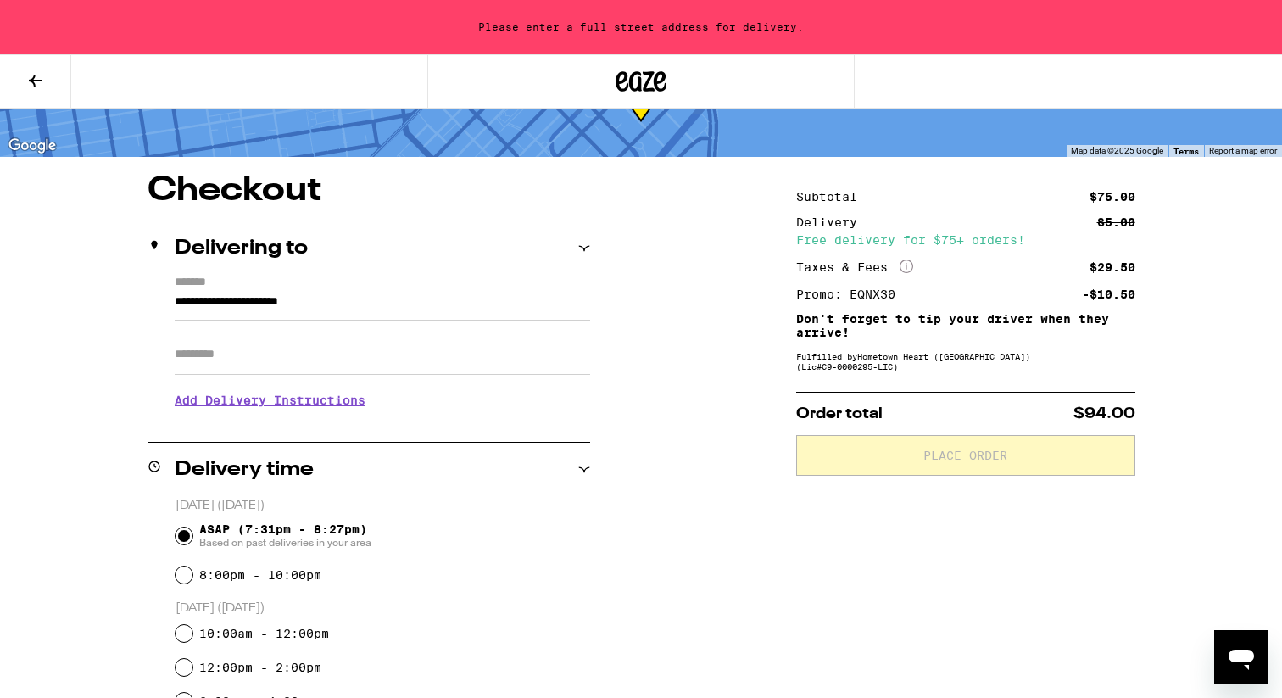
scroll to position [71, 0]
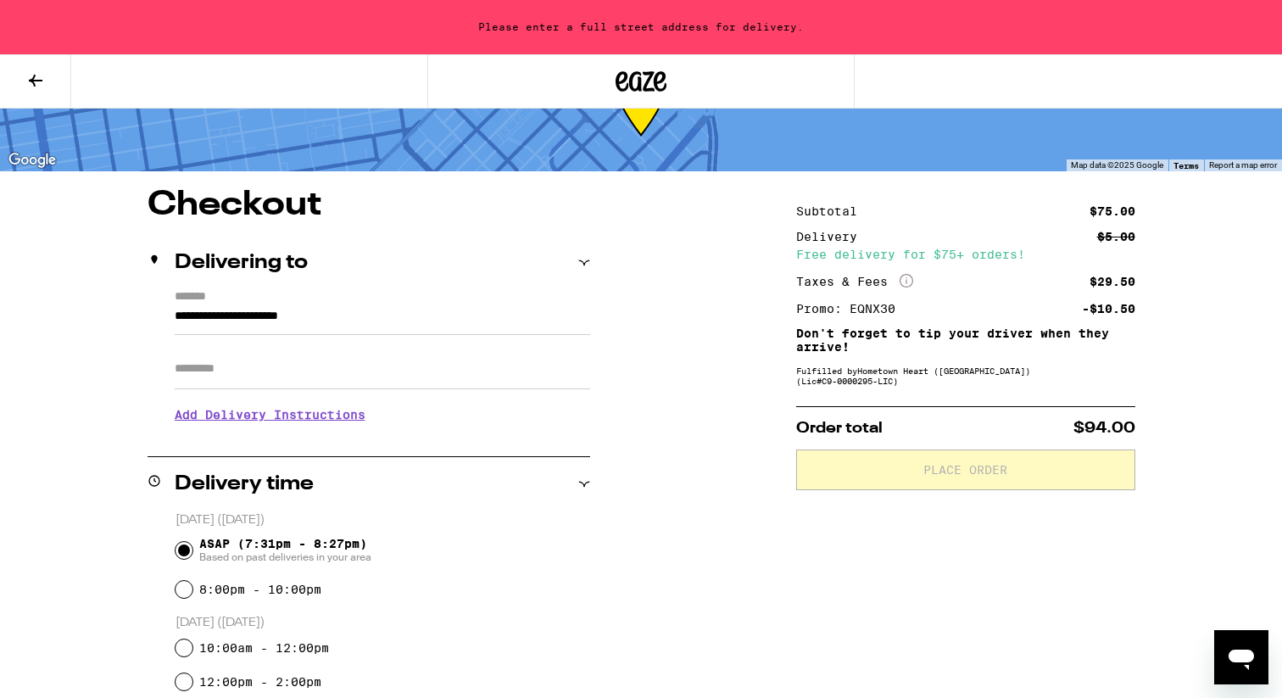
click at [288, 370] on input "Apt/Suite" at bounding box center [382, 368] width 415 height 41
type input "****"
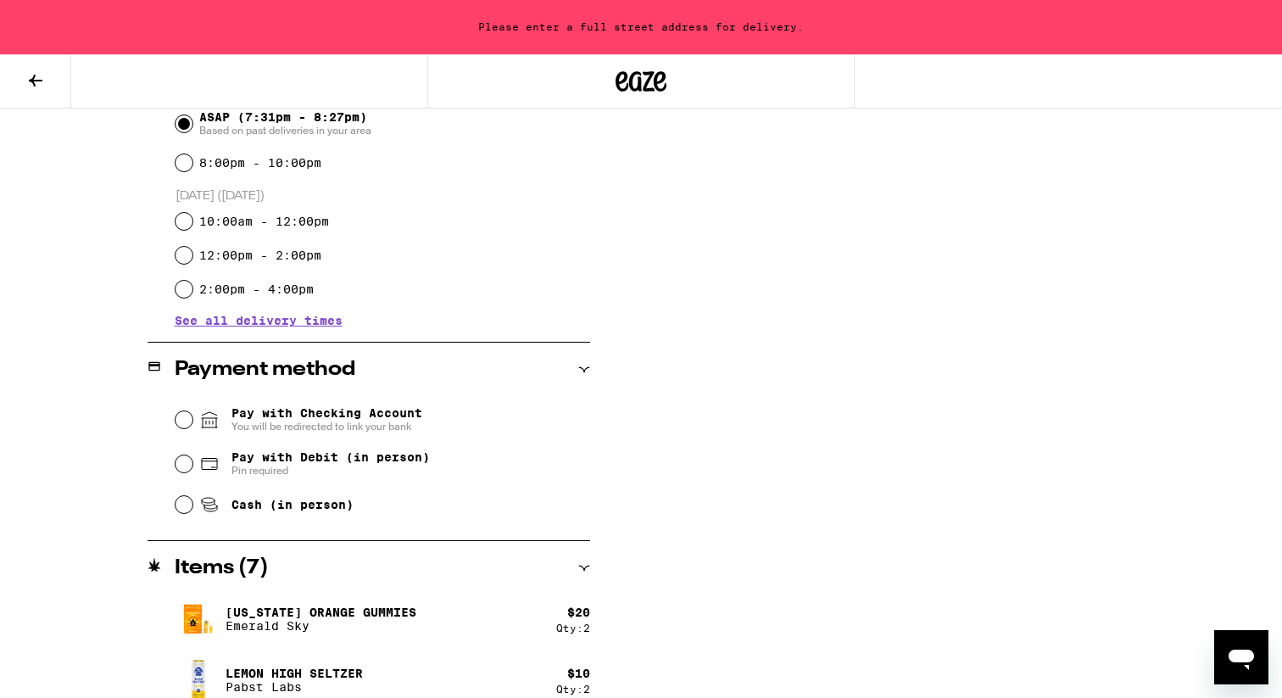
scroll to position [515, 0]
click at [184, 465] on input "Pay with Debit (in person) Pin required" at bounding box center [183, 462] width 17 height 17
radio input "true"
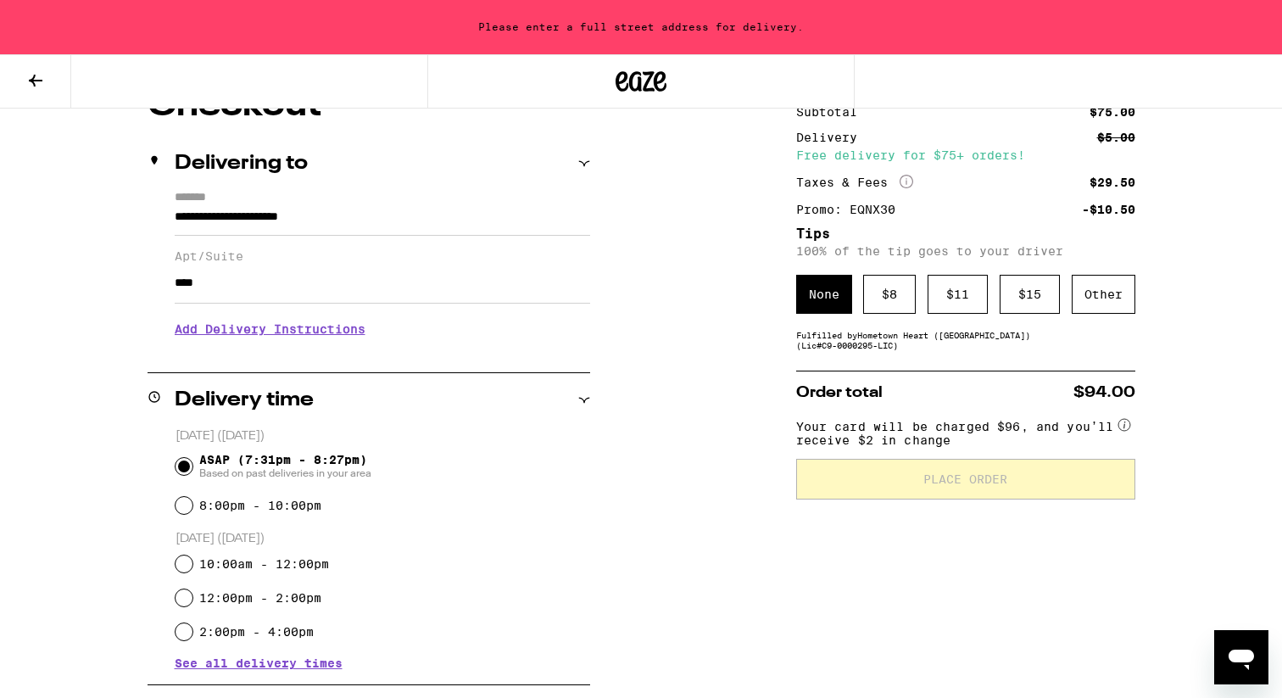
scroll to position [181, 0]
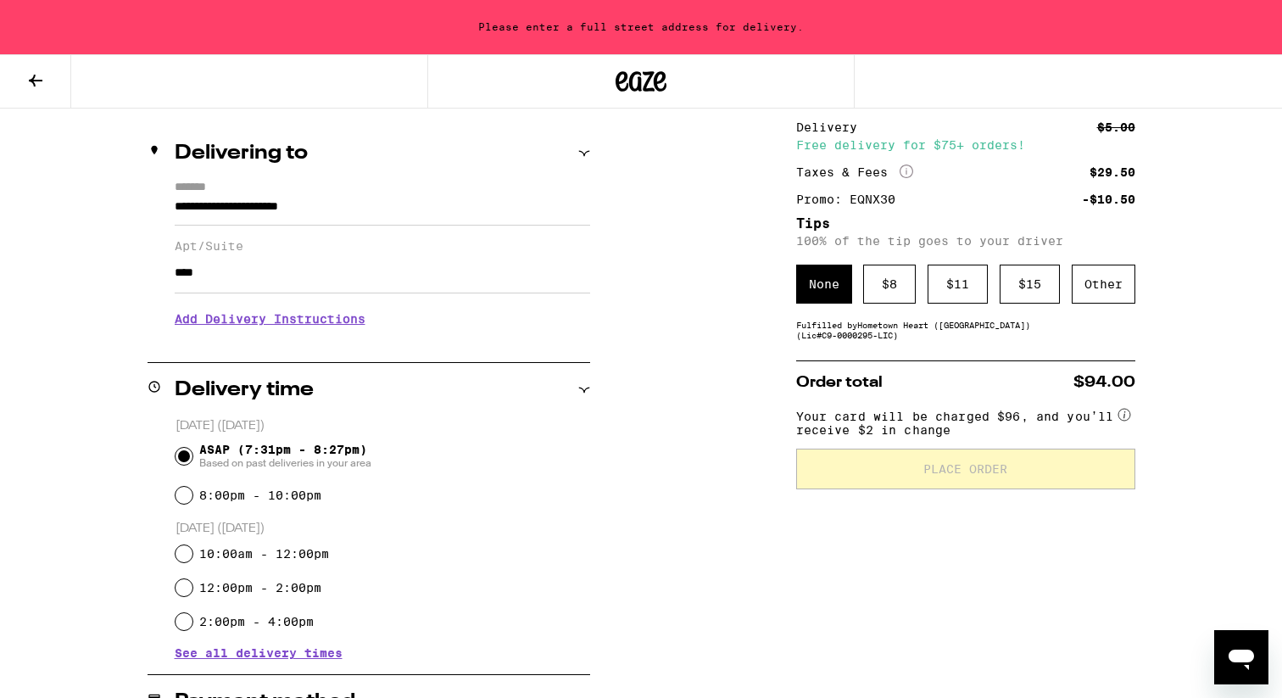
click at [311, 320] on h3 "Add Delivery Instructions" at bounding box center [382, 318] width 415 height 39
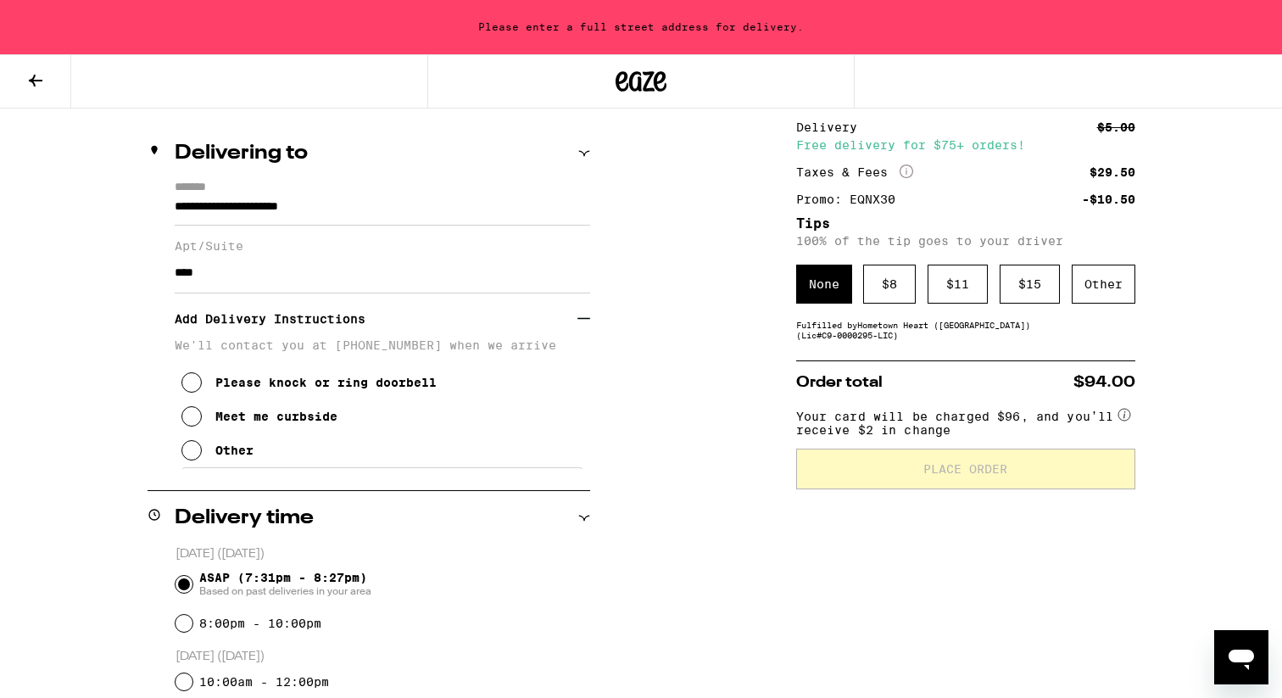
click at [239, 389] on div "Please knock or ring doorbell" at bounding box center [325, 383] width 221 height 14
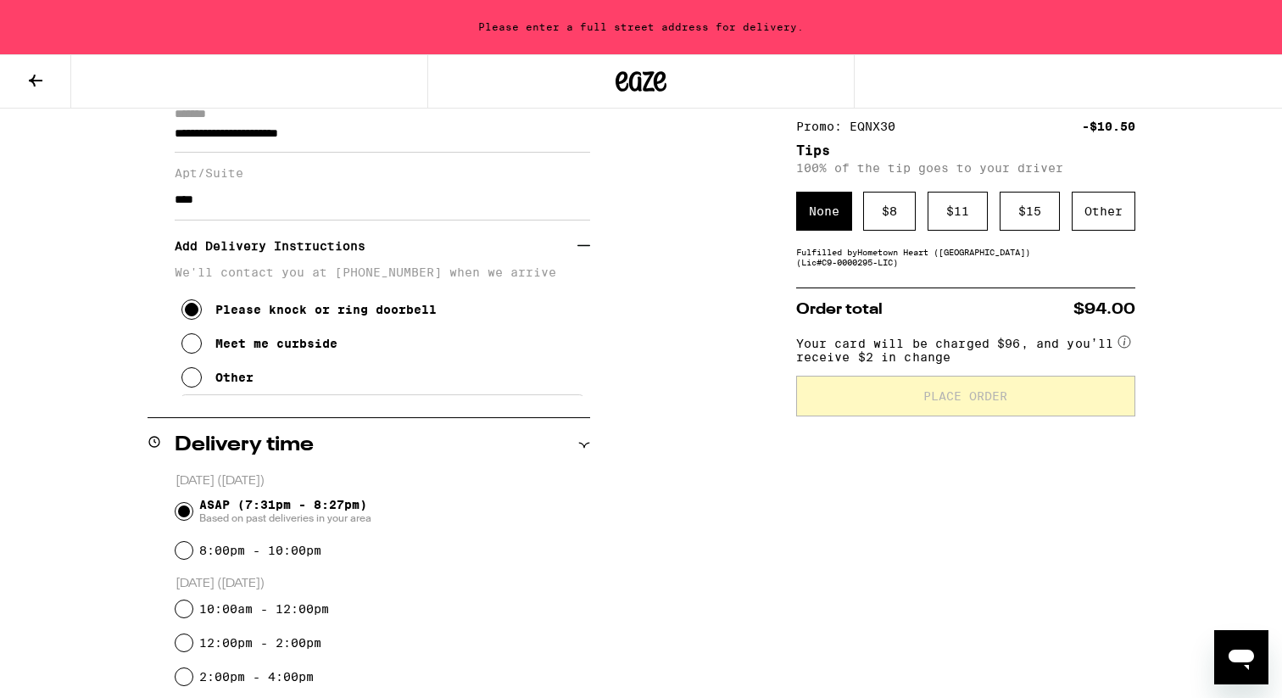
scroll to position [0, 0]
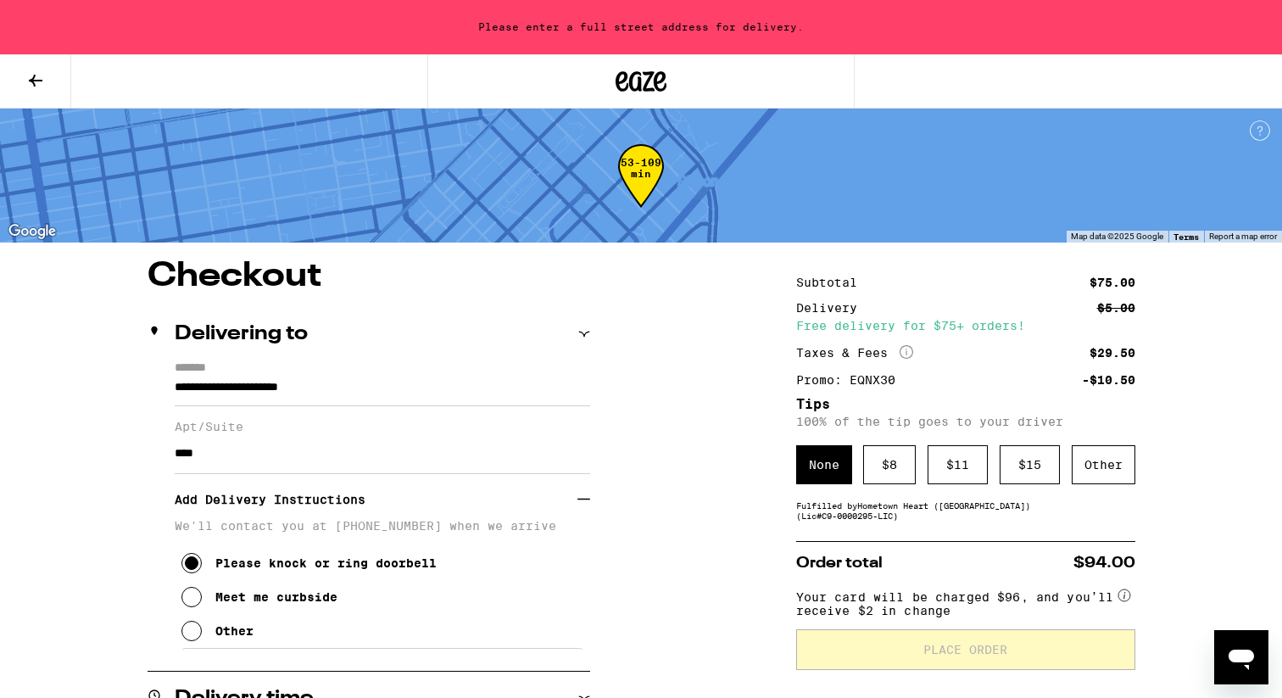
click at [237, 393] on input "**********" at bounding box center [382, 391] width 415 height 29
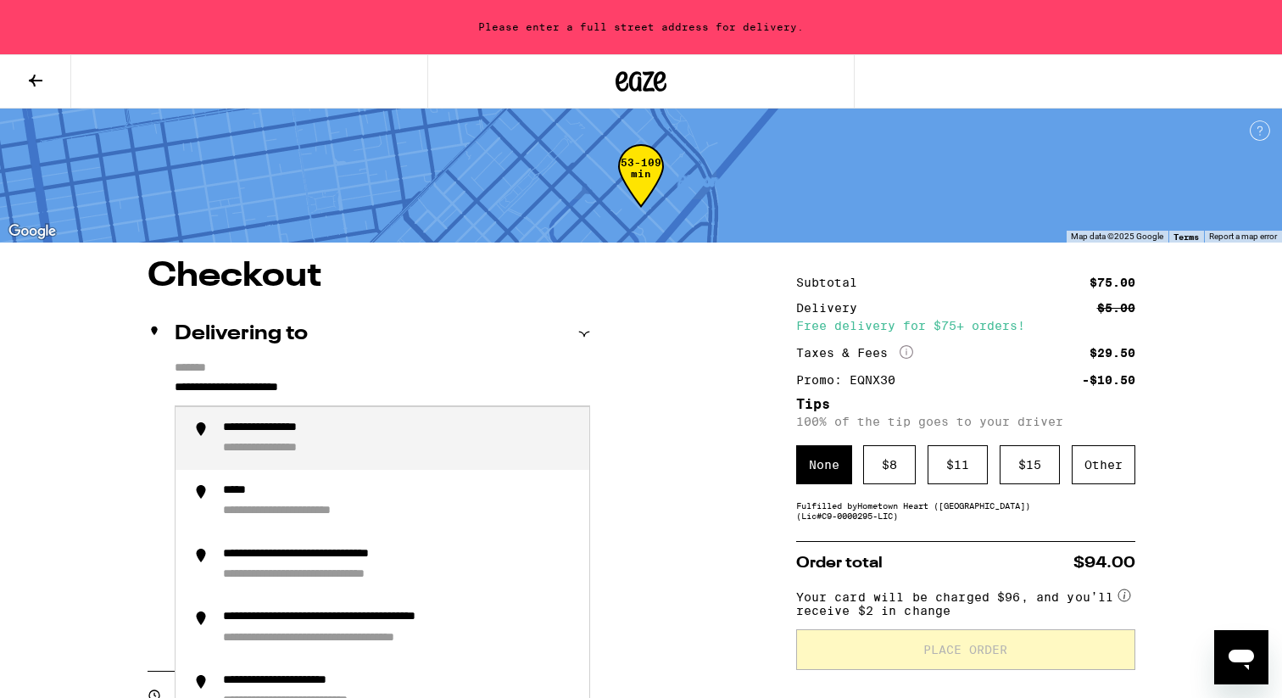
click at [173, 382] on div "**********" at bounding box center [369, 505] width 443 height 288
click at [179, 389] on input "**********" at bounding box center [382, 391] width 415 height 29
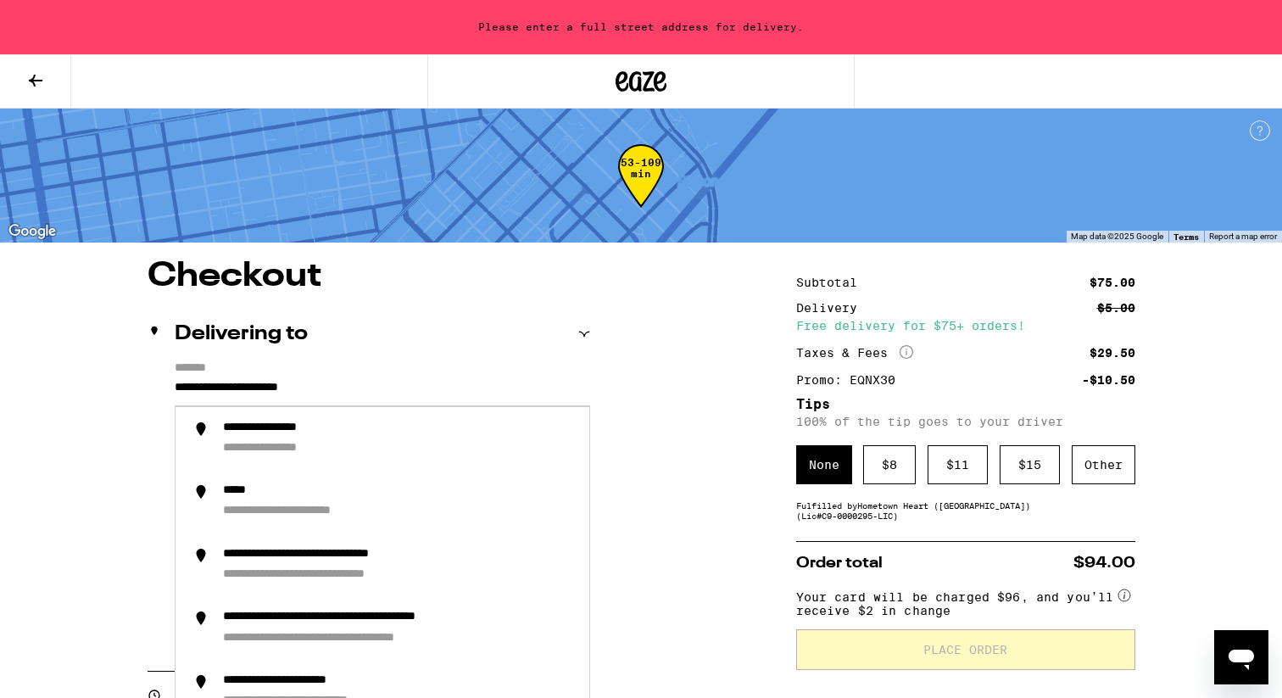
click at [231, 393] on input "**********" at bounding box center [382, 391] width 415 height 29
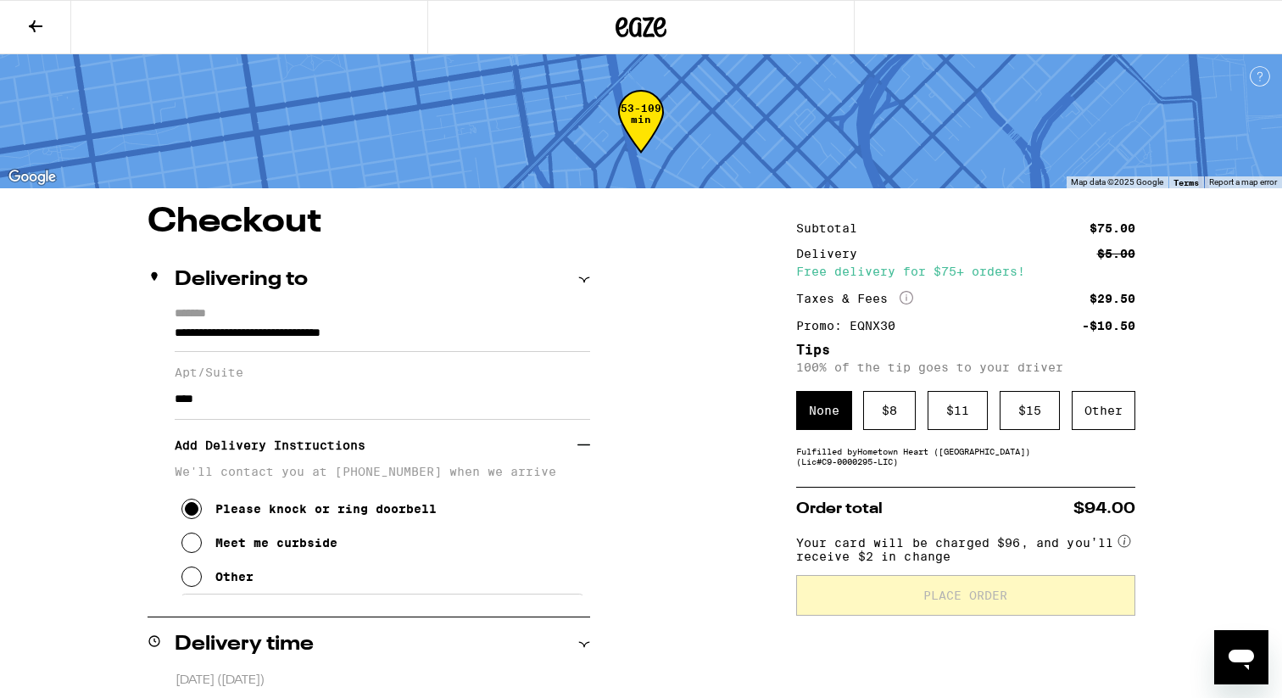
click at [345, 346] on input "**********" at bounding box center [382, 337] width 415 height 29
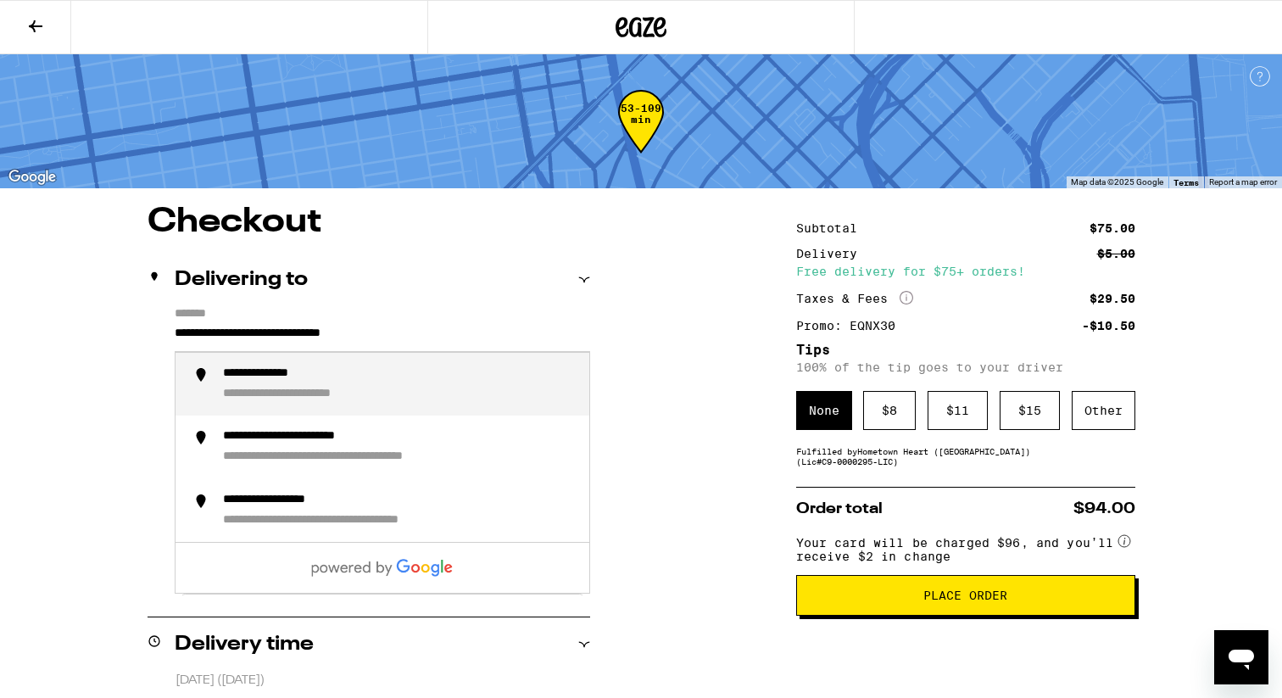
click at [354, 369] on div "**********" at bounding box center [399, 384] width 353 height 36
type input "**********"
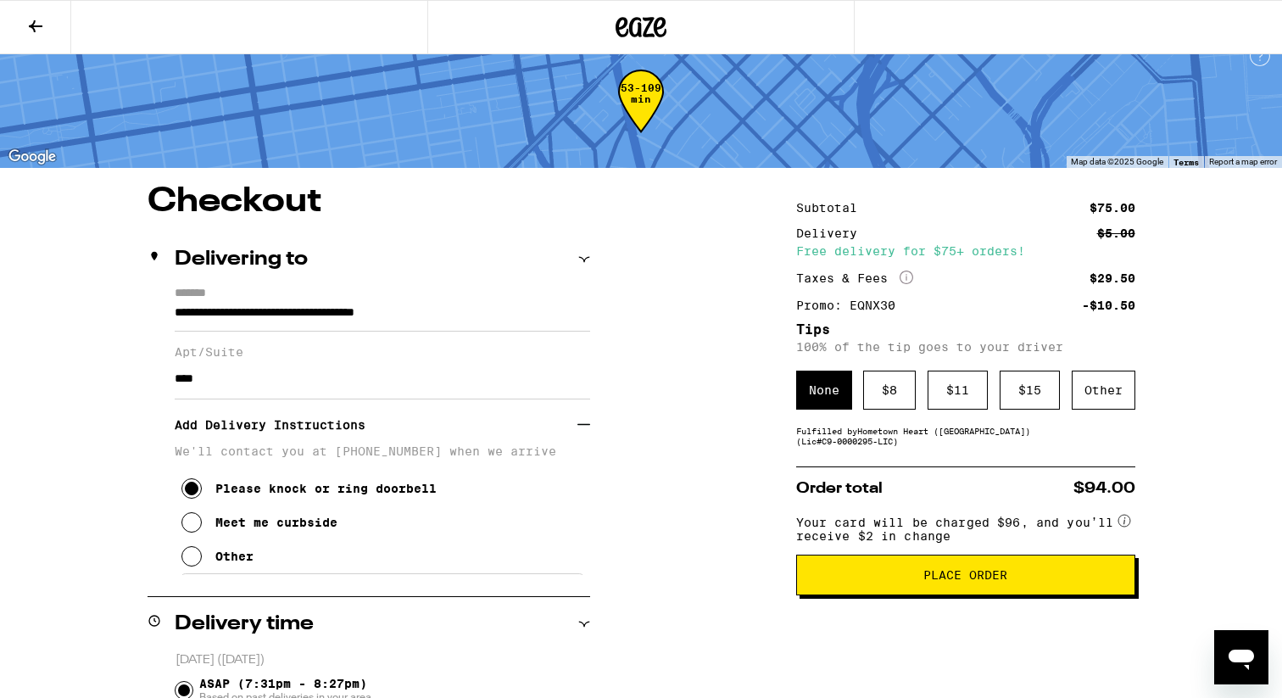
scroll to position [25, 0]
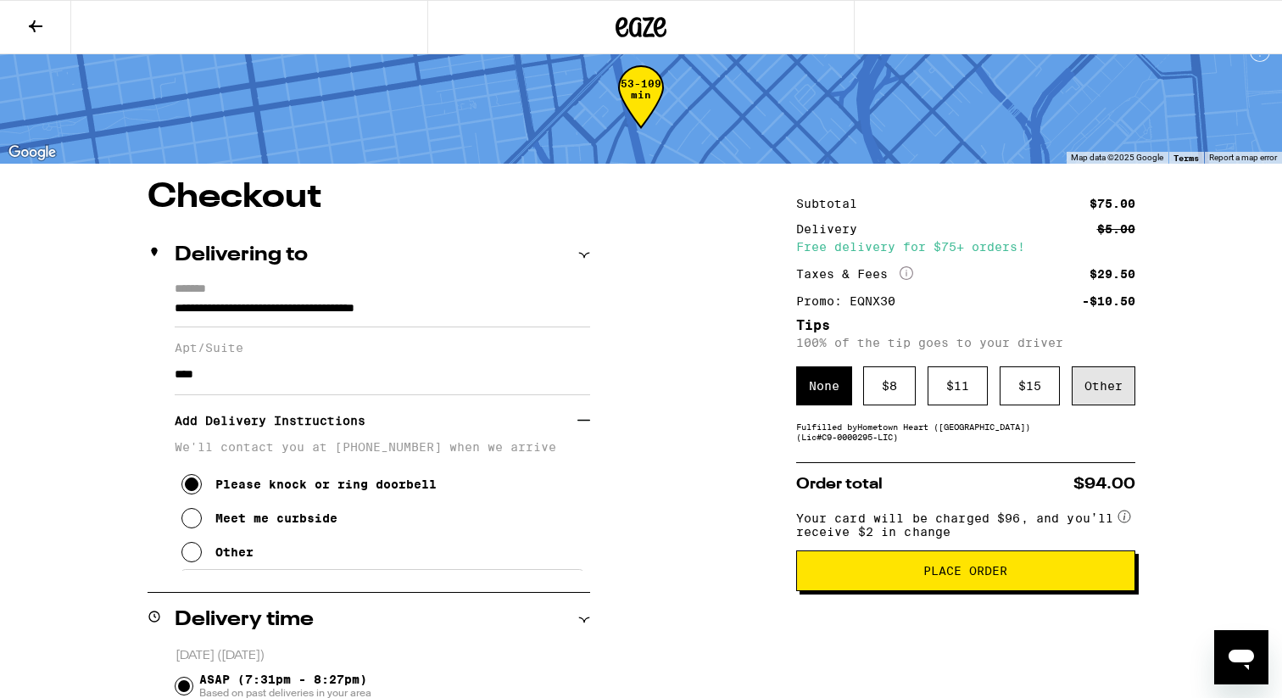
click at [1086, 391] on div "Other" at bounding box center [1104, 385] width 64 height 39
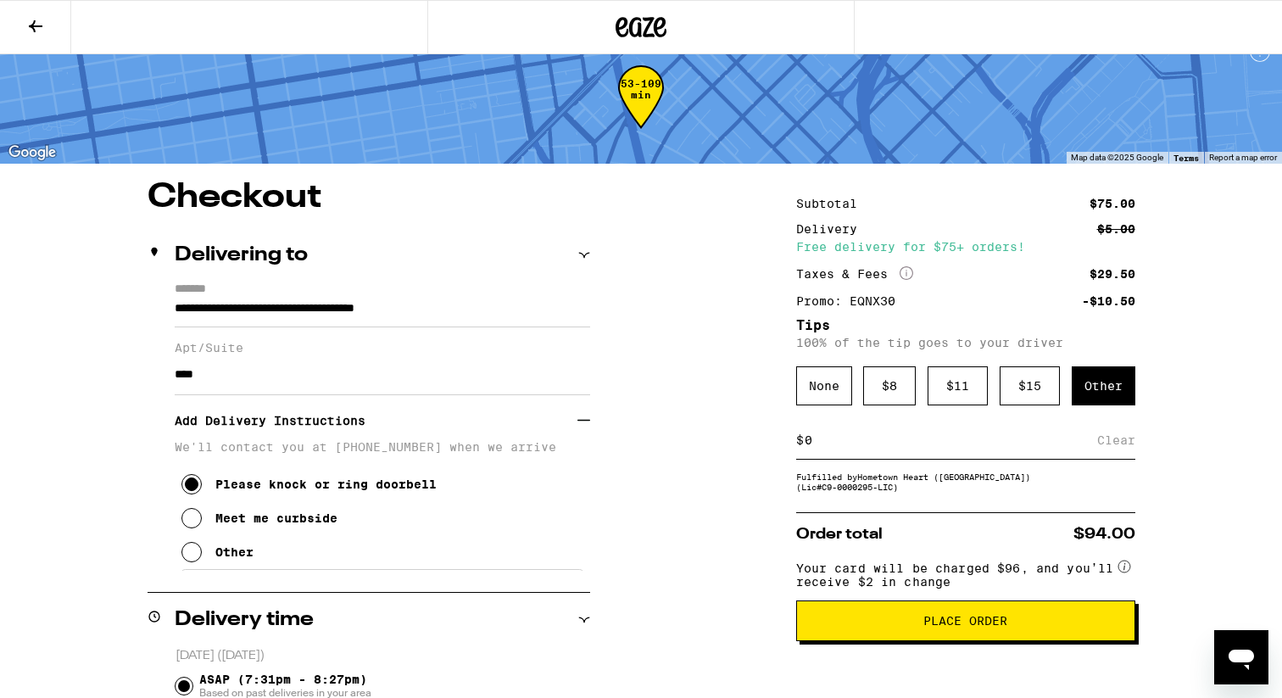
click at [930, 431] on div "$ Clear" at bounding box center [965, 440] width 339 height 38
click at [876, 458] on div "$ Clear" at bounding box center [965, 440] width 339 height 38
click at [876, 445] on input at bounding box center [950, 439] width 293 height 15
type input "6"
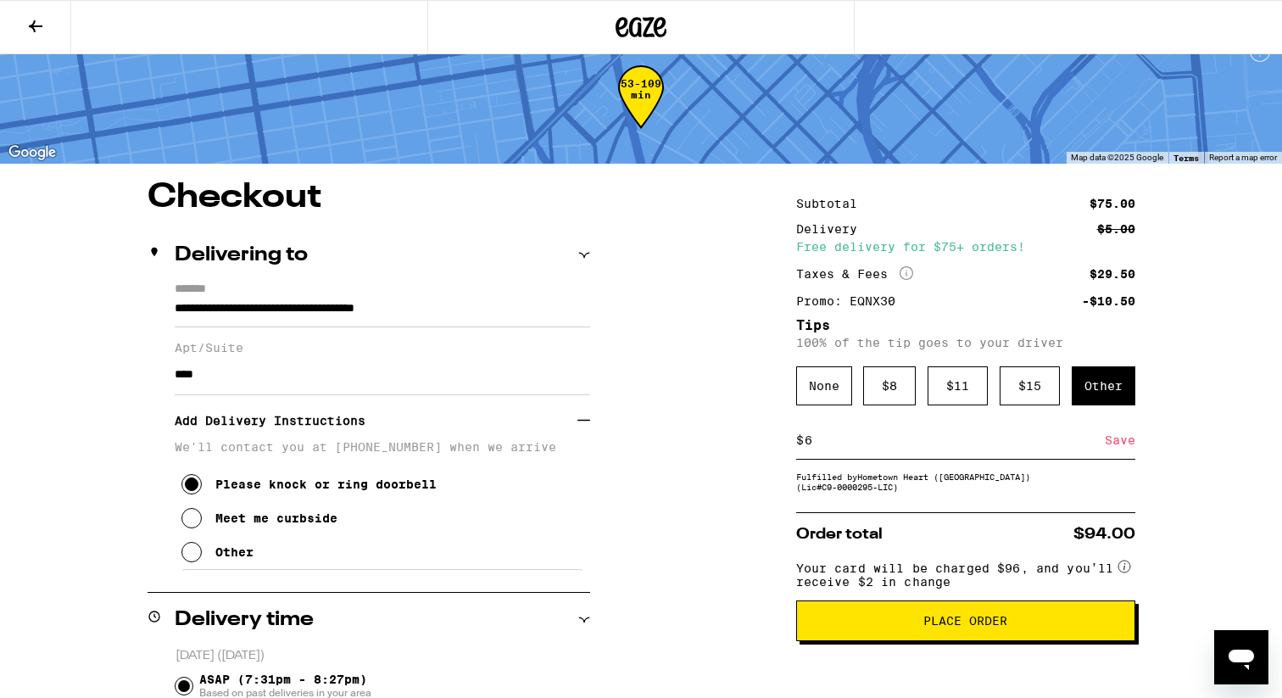
click at [981, 626] on span "Place Order" at bounding box center [965, 621] width 84 height 12
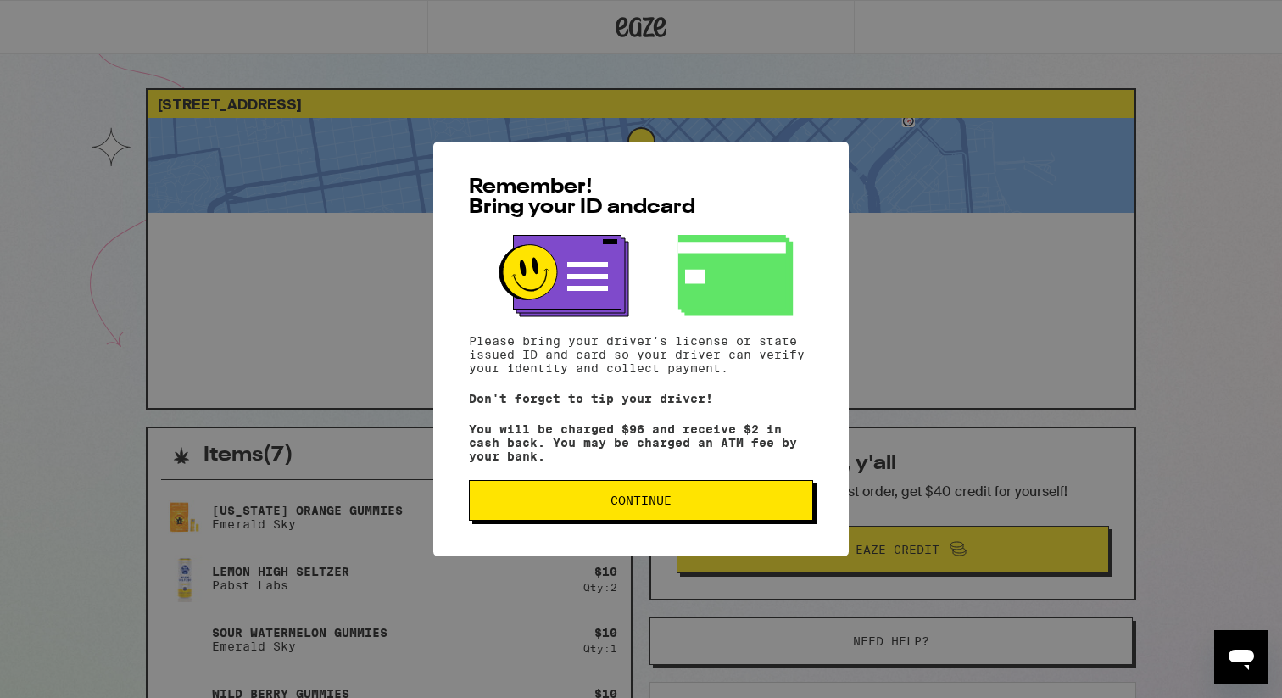
click at [680, 506] on span "Continue" at bounding box center [640, 500] width 315 height 12
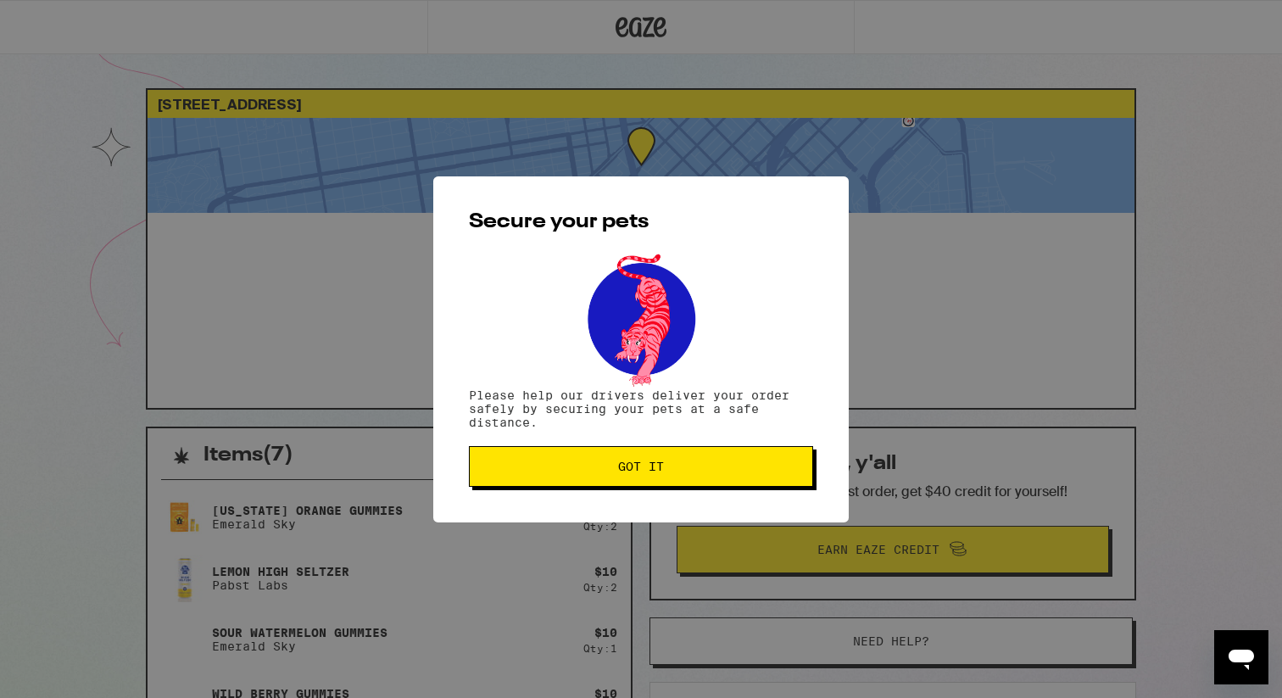
click at [666, 466] on span "Got it" at bounding box center [640, 466] width 315 height 12
